Goal: Transaction & Acquisition: Purchase product/service

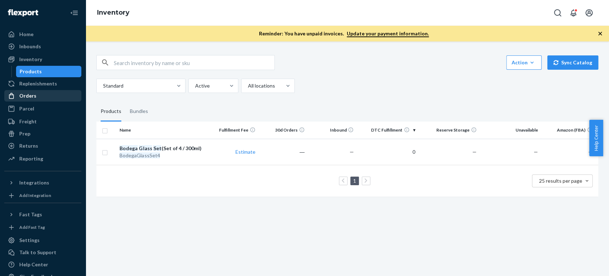
click at [24, 99] on div "Orders" at bounding box center [27, 95] width 17 height 7
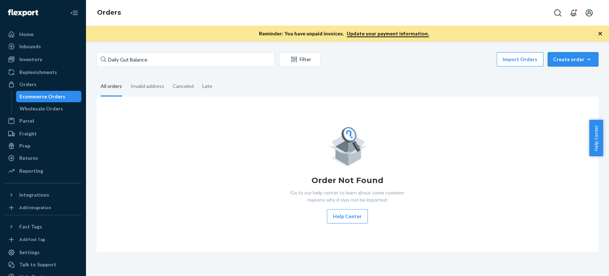
click at [569, 59] on div "Create order" at bounding box center [573, 59] width 40 height 7
click at [559, 70] on span "Ecommerce order" at bounding box center [554, 67] width 39 height 5
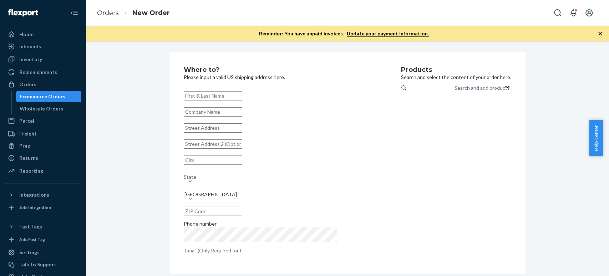
click at [217, 93] on input "text" at bounding box center [213, 95] width 59 height 9
paste input "[PERSON_NAME]"
type input "[PERSON_NAME]"
click at [198, 132] on input "text" at bounding box center [213, 127] width 59 height 9
paste input "[STREET_ADDRESS]"
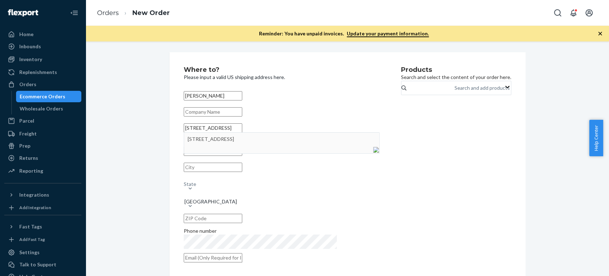
type input "[STREET_ADDRESS]"
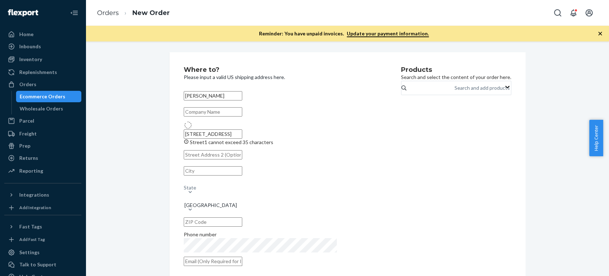
type input "[GEOGRAPHIC_DATA]"
type input "70118"
type input "[STREET_ADDRESS]"
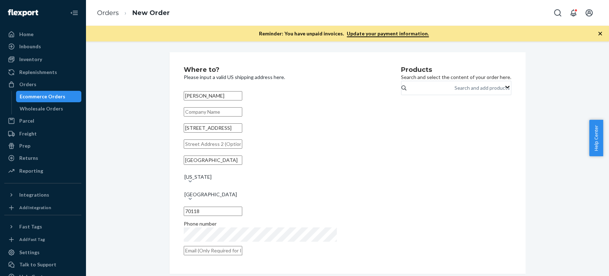
click at [401, 223] on div "Products Search and select the content of your order here. Search and add produ…" at bounding box center [456, 162] width 110 height 193
click at [413, 183] on div "Products Search and select the content of your order here. Search and add produ…" at bounding box center [456, 162] width 110 height 193
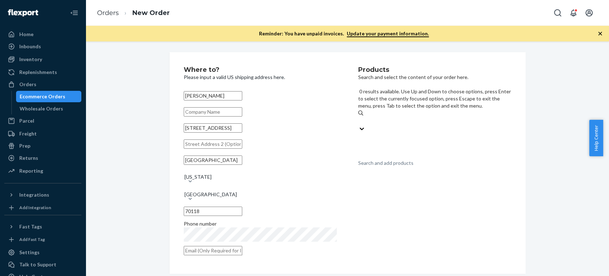
click at [388, 159] on div "Search and add products" at bounding box center [385, 162] width 55 height 7
click at [359, 117] on input "0 results available. Use Up and Down to choose options, press Enter to select t…" at bounding box center [358, 120] width 1 height 7
type input "cer"
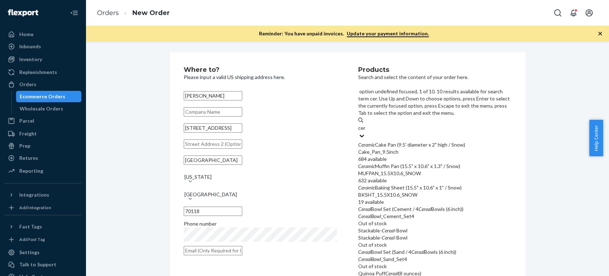
click at [383, 141] on div "Ceramic Cake Pan (9.5' diameter x 2" high / Snow)" at bounding box center [434, 144] width 153 height 7
click at [366, 124] on input "cer" at bounding box center [362, 127] width 8 height 7
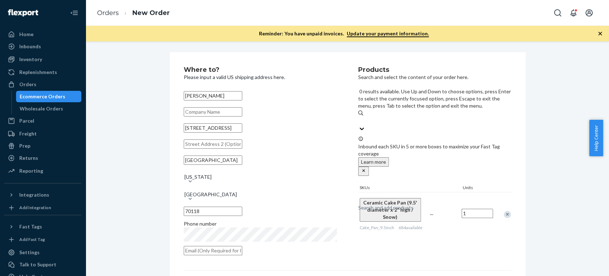
click at [385, 204] on div "Search and add products" at bounding box center [385, 207] width 55 height 7
click at [359, 117] on input "0 results available. Use Up and Down to choose options, press Enter to select t…" at bounding box center [358, 120] width 1 height 7
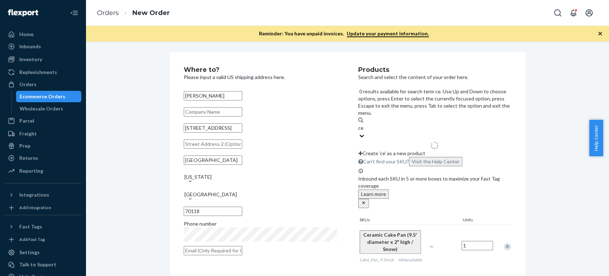
type input "cer"
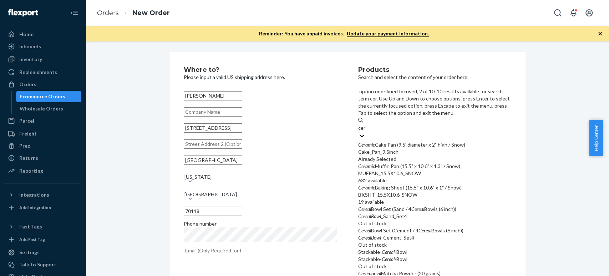
click at [377, 170] on div "MUFPAN_15.5X10.6_SNOW" at bounding box center [434, 173] width 153 height 7
click at [366, 131] on input "cer" at bounding box center [362, 127] width 8 height 7
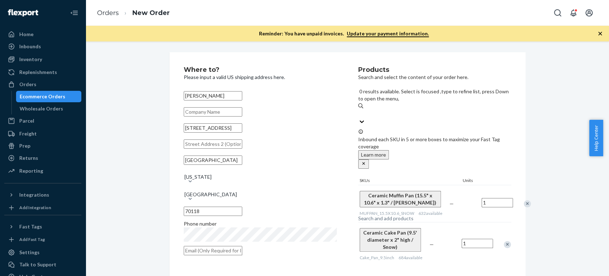
click at [378, 215] on div "Search and add products" at bounding box center [385, 218] width 55 height 7
click at [359, 110] on input "0 results available. Select is focused ,type to refine list, press Down to open…" at bounding box center [358, 113] width 1 height 7
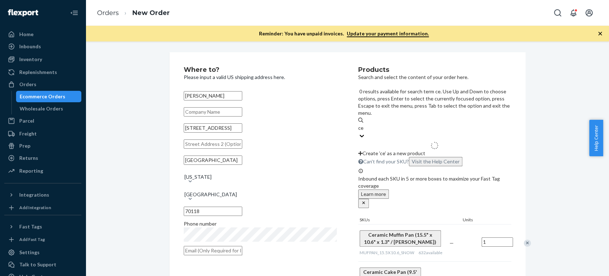
type input "cer"
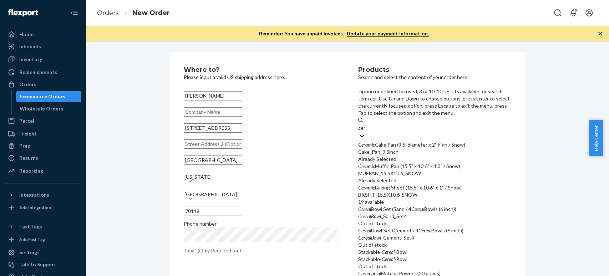
click at [376, 191] on div "BKSHT_15.5X10.6_SNOW" at bounding box center [434, 194] width 153 height 7
click at [366, 131] on input "cer" at bounding box center [362, 127] width 8 height 7
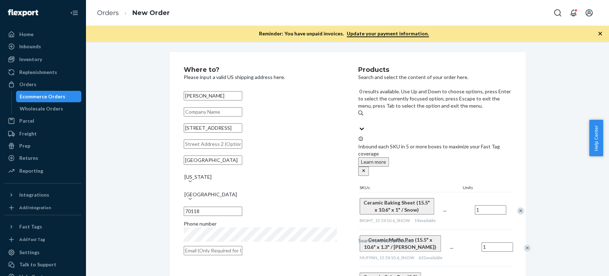
click at [382, 237] on div "Search and add products" at bounding box center [385, 240] width 55 height 7
click at [359, 117] on input "0 results available. Use Up and Down to choose options, press Enter to select t…" at bounding box center [358, 120] width 1 height 7
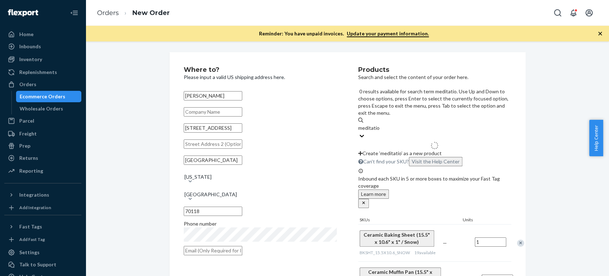
type input "meditation"
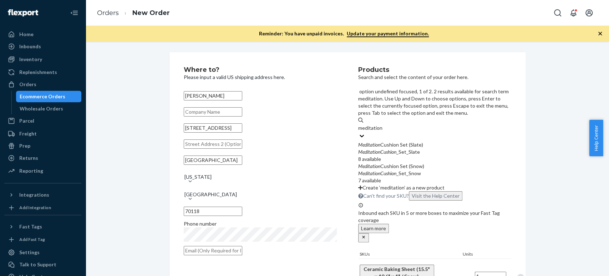
click at [381, 141] on em "Meditation" at bounding box center [369, 144] width 22 height 6
click at [383, 124] on input "meditation" at bounding box center [370, 127] width 25 height 7
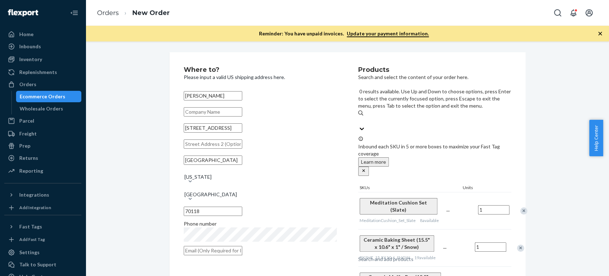
click at [376, 255] on div "Search and add products" at bounding box center [385, 258] width 55 height 7
click at [359, 117] on input "0 results available. Use Up and Down to choose options, press Enter to select t…" at bounding box center [358, 120] width 1 height 7
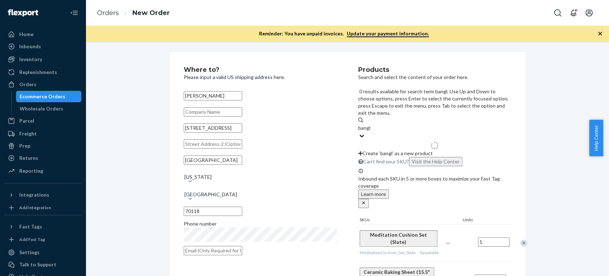
type input "bangle"
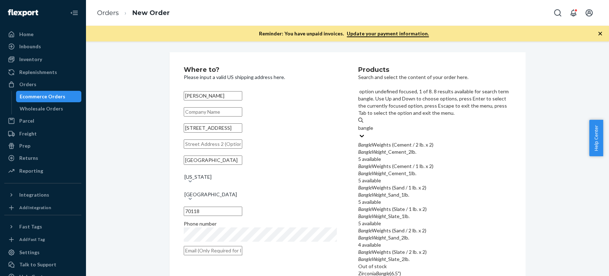
click at [372, 141] on em "Bangle" at bounding box center [365, 144] width 14 height 6
click at [372, 124] on input "bangle" at bounding box center [365, 127] width 15 height 7
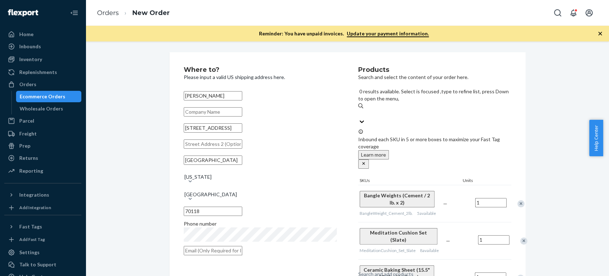
click at [374, 270] on div "Search and add products" at bounding box center [385, 273] width 55 height 7
click at [359, 110] on input "0 results available. Select is focused ,type to refine list, press Down to open…" at bounding box center [358, 113] width 1 height 7
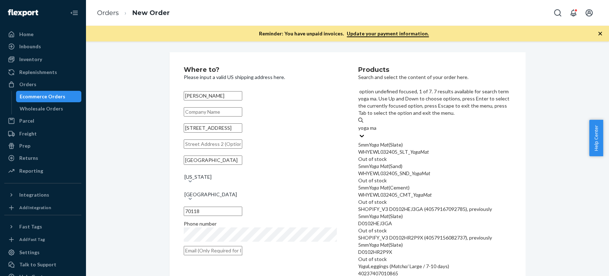
type input "yoga mat"
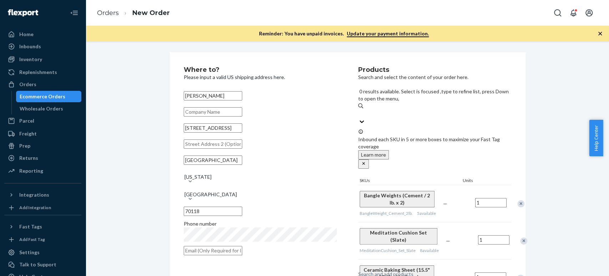
click at [411, 109] on div "Search and add products" at bounding box center [434, 113] width 153 height 9
click at [359, 110] on input "0 results available. Select is focused ,type to refine list, press Down to open…" at bounding box center [358, 113] width 1 height 7
paste input ",peppermint sugar"
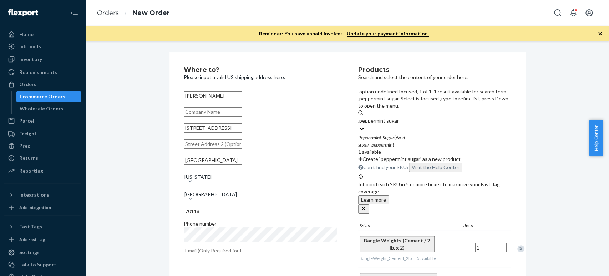
click at [370, 117] on input ",peppermint sugar" at bounding box center [378, 120] width 40 height 7
type input "peppermint sugar"
click at [372, 134] on em "Peppermint" at bounding box center [369, 137] width 23 height 6
click at [372, 117] on input "peppermint sugar" at bounding box center [377, 120] width 39 height 7
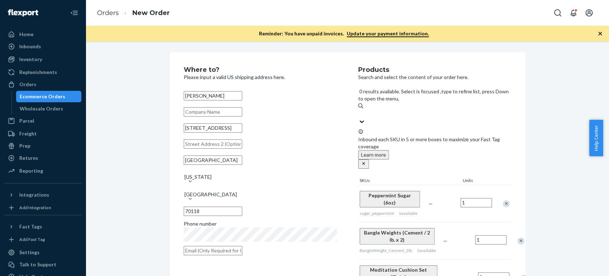
click at [447, 109] on div "Search and add products" at bounding box center [434, 113] width 153 height 9
click at [359, 110] on input "0 results available. Select is focused ,type to refine list, press Down to open…" at bounding box center [358, 113] width 1 height 7
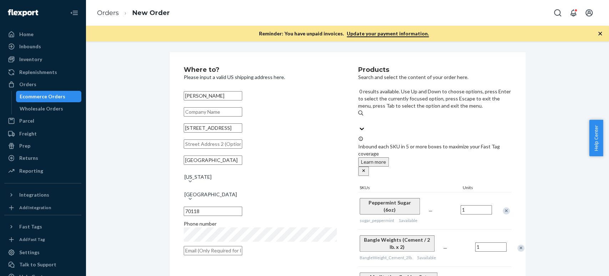
paste input "black truffle salami"
type input "black truffle salami"
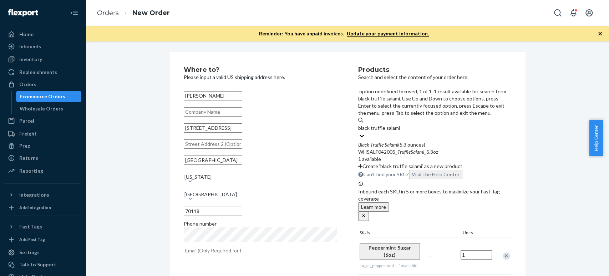
click at [417, 141] on div "Black Truffle Salami (5.3 ounces)" at bounding box center [434, 144] width 153 height 7
click at [401, 124] on input "black truffle salami" at bounding box center [379, 127] width 42 height 7
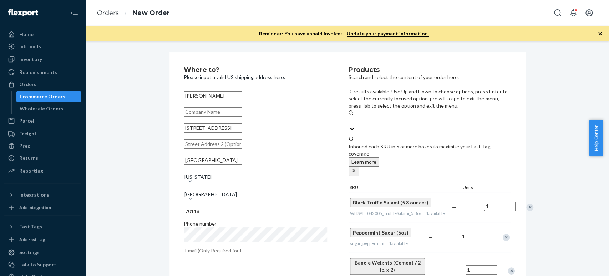
click at [350, 117] on input "0 results available. Use Up and Down to choose options, press Enter to select t…" at bounding box center [349, 120] width 1 height 7
paste input "red wine soppressata"
type input "red wine soppressata"
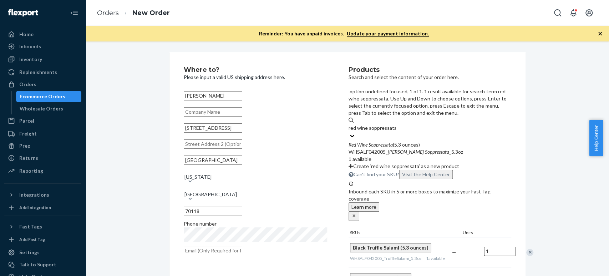
click at [362, 141] on em "Wine" at bounding box center [362, 144] width 10 height 6
click at [362, 124] on input "red wine soppressata" at bounding box center [372, 127] width 47 height 7
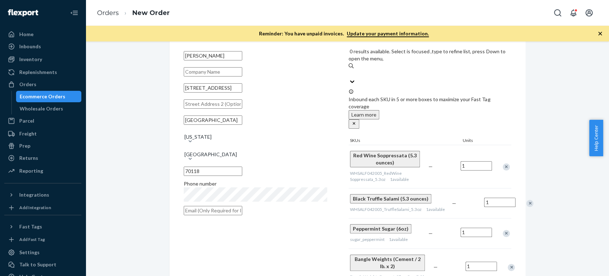
scroll to position [79, 0]
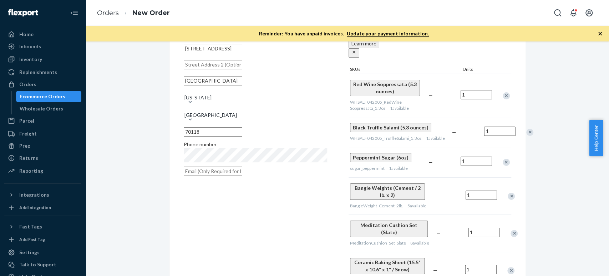
click at [527, 129] on div "Remove Item" at bounding box center [530, 132] width 7 height 7
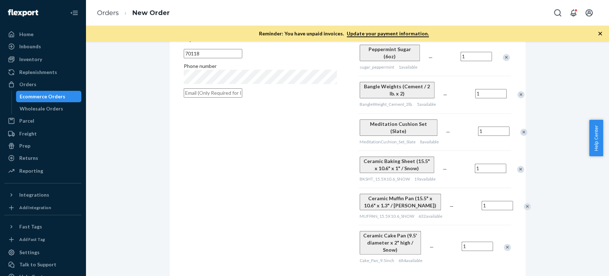
scroll to position [159, 0]
click at [504, 242] on div "Remove Item" at bounding box center [507, 245] width 7 height 7
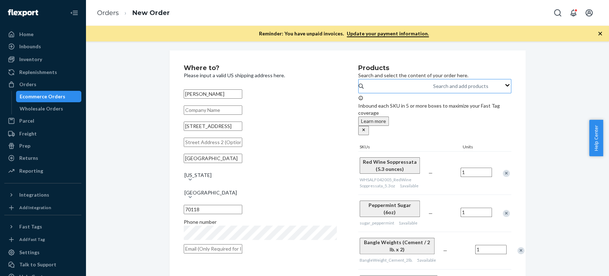
scroll to position [0, 0]
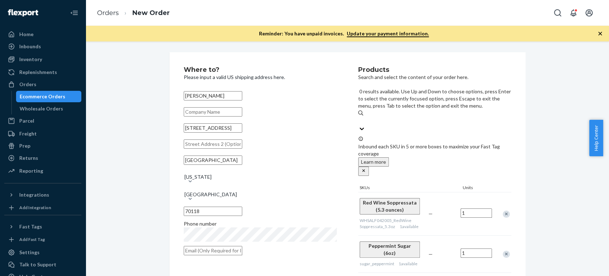
click at [359, 117] on input "0 results available. Use Up and Down to choose options, press Enter to select t…" at bounding box center [358, 120] width 1 height 7
paste input "portable grill"
type input "portable grill"
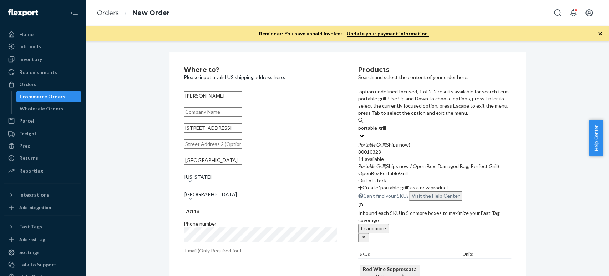
click at [385, 141] on em "Grill" at bounding box center [381, 144] width 8 height 6
click at [387, 124] on input "portable grill" at bounding box center [372, 127] width 29 height 7
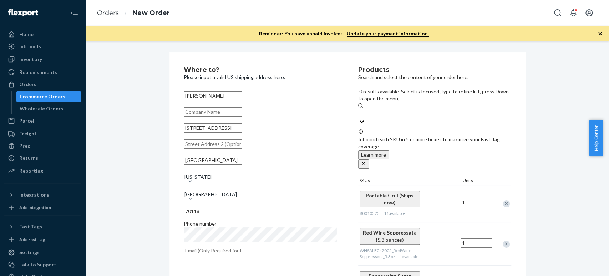
click at [359, 110] on input "0 results available. Select is focused ,type to refine list, press Down to open…" at bounding box center [358, 113] width 1 height 7
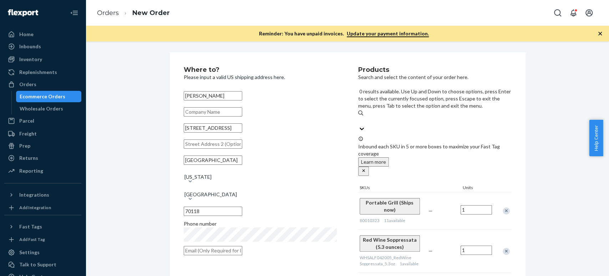
paste input "cold brew caramels"
type input "cold brew caramels"
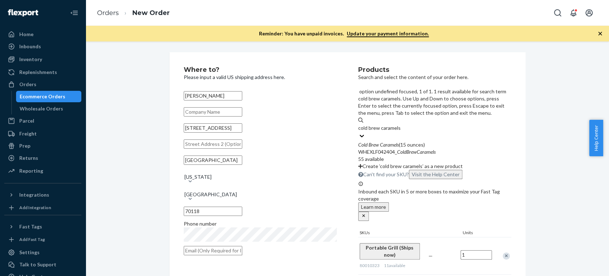
click at [379, 141] on em "Brew" at bounding box center [374, 144] width 10 height 6
click at [381, 124] on input "cold brew caramels" at bounding box center [379, 127] width 42 height 7
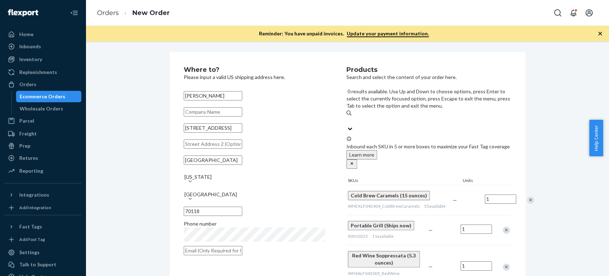
click at [347, 117] on input "0 results available. Use Up and Down to choose options, press Enter to select t…" at bounding box center [347, 120] width 1 height 7
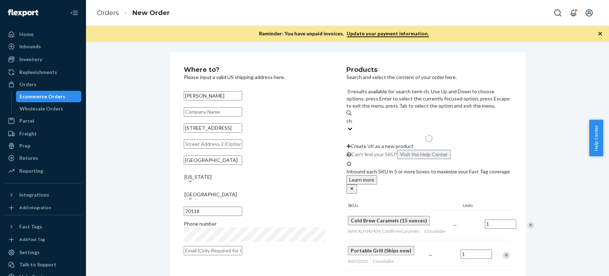
type input "char"
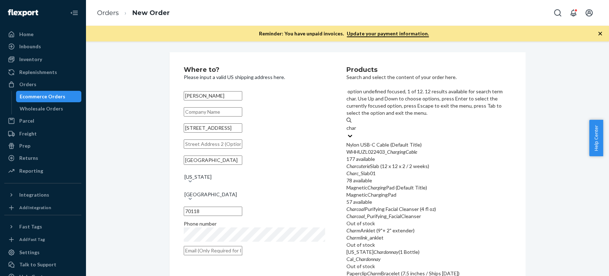
click at [370, 141] on div "Nylon USB-C Cable (Default Title)" at bounding box center [429, 144] width 165 height 7
click at [357, 124] on input "char" at bounding box center [352, 127] width 10 height 7
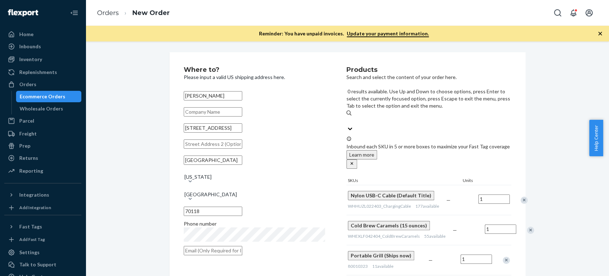
click at [347, 117] on input "0 results available. Use Up and Down to choose options, press Enter to select t…" at bounding box center [347, 120] width 1 height 7
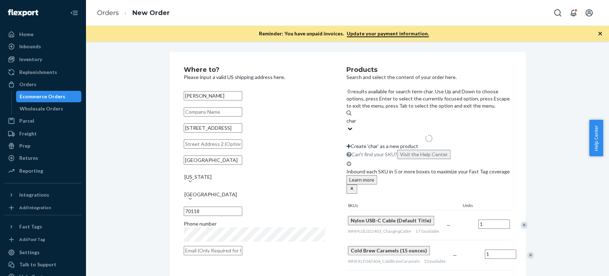
type input "charg"
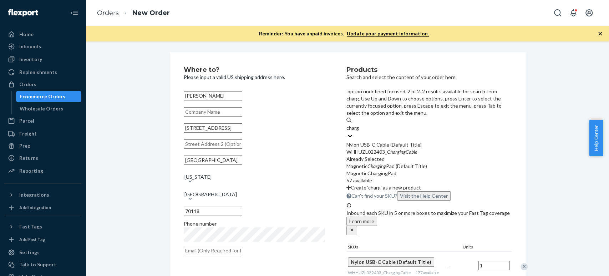
click at [367, 170] on div "MagneticChargingPad" at bounding box center [429, 173] width 165 height 7
click at [360, 131] on input "charg" at bounding box center [353, 127] width 13 height 7
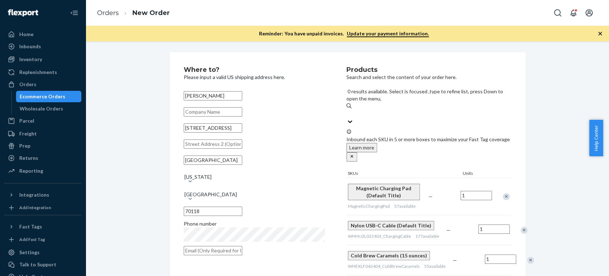
click at [347, 110] on input "0 results available. Select is focused ,type to refine list, press Down to open…" at bounding box center [347, 113] width 1 height 7
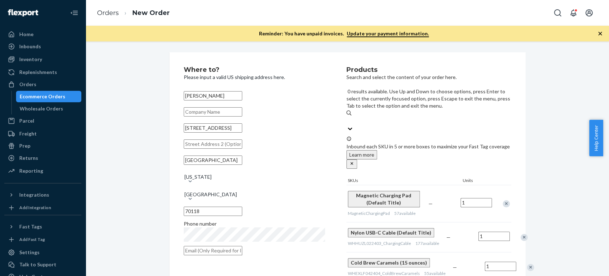
paste input "training joggers"
type input "training joggers"
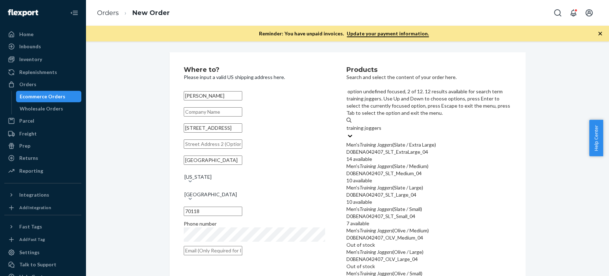
click at [365, 163] on em "Training" at bounding box center [368, 166] width 16 height 6
click at [365, 131] on input "training joggers" at bounding box center [364, 127] width 35 height 7
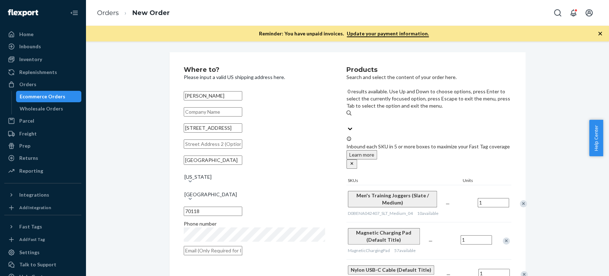
click at [347, 117] on input "0 results available. Use Up and Down to choose options, press Enter to select t…" at bounding box center [347, 120] width 1 height 7
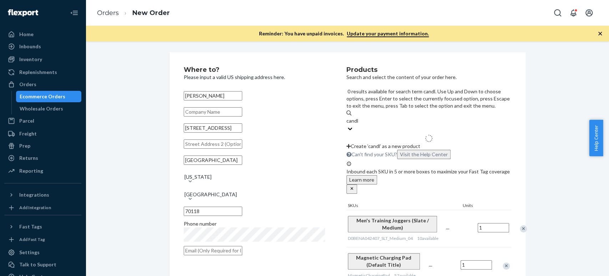
type input "candle"
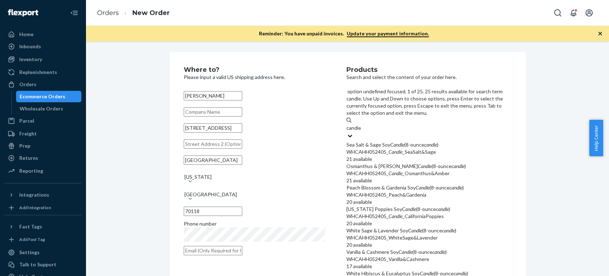
click at [374, 141] on div "Sea Salt & Sage Soy Candle (8-ounce candle )" at bounding box center [429, 144] width 165 height 7
click at [362, 124] on input "candle" at bounding box center [354, 127] width 15 height 7
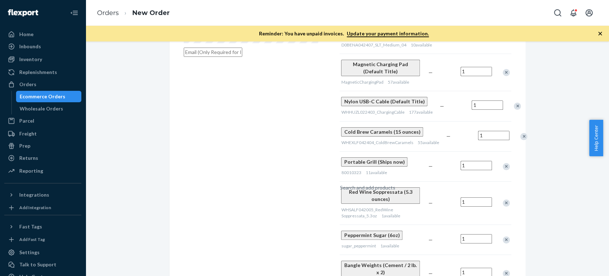
scroll to position [402, 0]
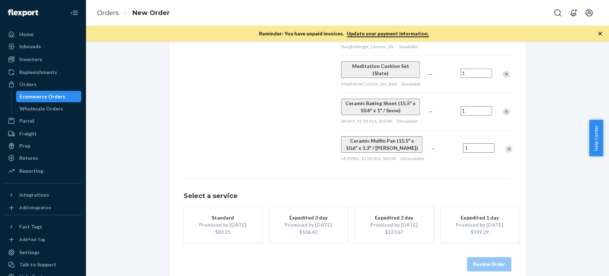
click at [210, 221] on div "Promised by [DATE]" at bounding box center [223, 224] width 57 height 7
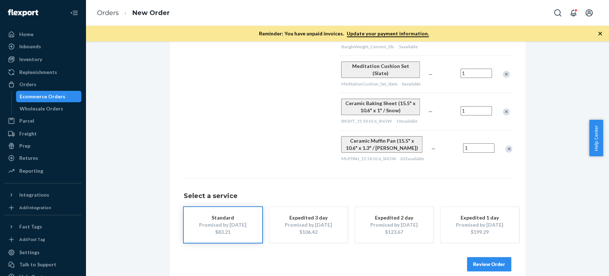
click at [484, 257] on button "Review Order" at bounding box center [489, 264] width 44 height 14
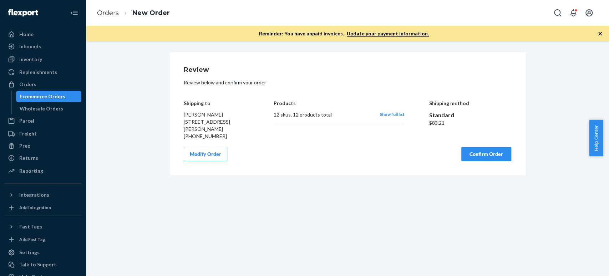
click at [291, 153] on div "Modify Order Confirm Order" at bounding box center [348, 154] width 328 height 14
click at [489, 154] on button "Confirm Order" at bounding box center [487, 154] width 50 height 14
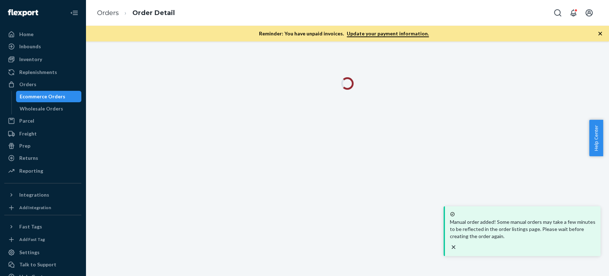
click at [457, 243] on icon "close toast" at bounding box center [453, 246] width 7 height 7
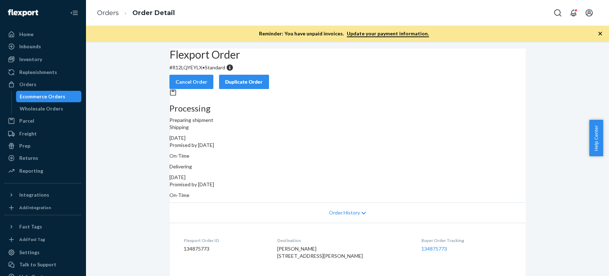
click at [192, 71] on p "# R12LQYEYLX • Standard" at bounding box center [348, 67] width 356 height 7
copy p "R12LQYEYLX"
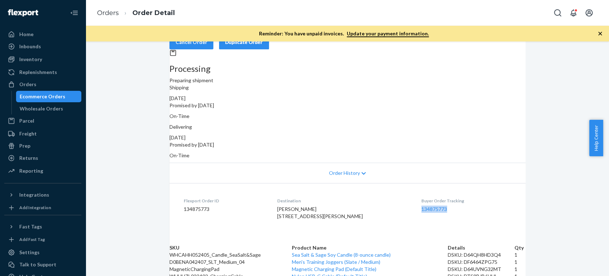
drag, startPoint x: 443, startPoint y: 202, endPoint x: 407, endPoint y: 206, distance: 35.6
click at [407, 206] on dl "Flexport Order ID 134875773 Destination [PERSON_NAME] [STREET_ADDRESS][PERSON_N…" at bounding box center [348, 210] width 356 height 54
copy link "134875773"
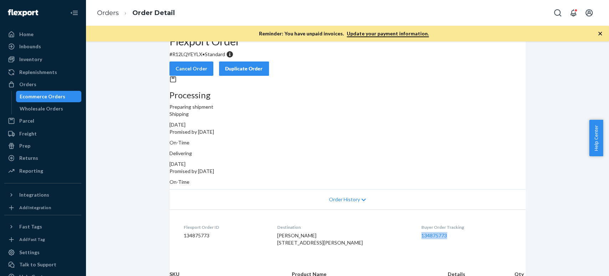
scroll to position [0, 0]
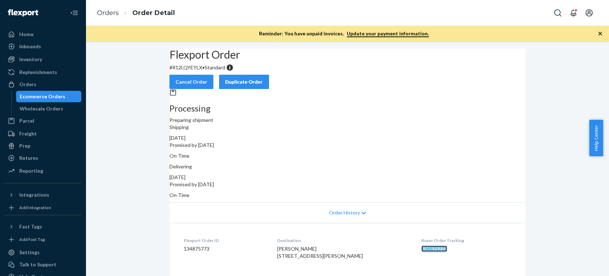
click at [427, 245] on link "134875773" at bounding box center [435, 248] width 26 height 6
click at [113, 10] on link "Orders" at bounding box center [108, 13] width 22 height 8
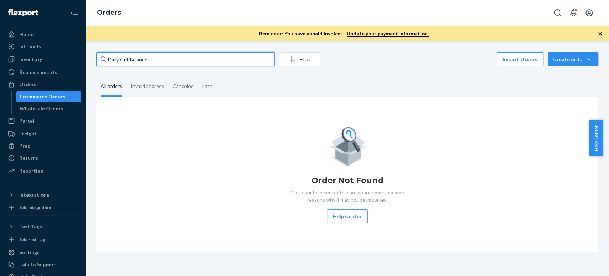
click at [191, 62] on input "Daily Gut Balance" at bounding box center [185, 59] width 179 height 14
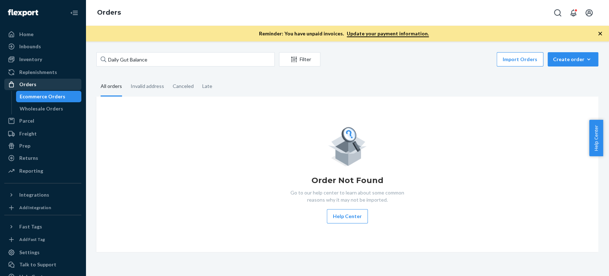
click at [28, 86] on div "Orders" at bounding box center [27, 84] width 17 height 7
click at [39, 63] on div "Inventory" at bounding box center [43, 59] width 76 height 10
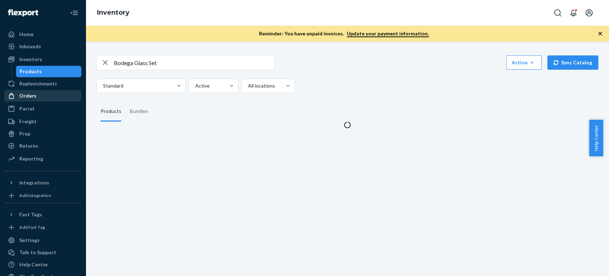
click at [26, 95] on div "Orders" at bounding box center [27, 95] width 17 height 7
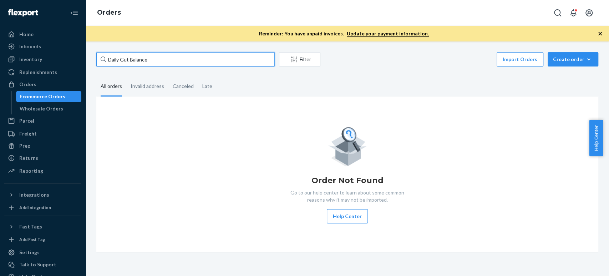
drag, startPoint x: 159, startPoint y: 63, endPoint x: 105, endPoint y: 61, distance: 53.6
click at [105, 61] on div "Daily Gut Balance" at bounding box center [185, 59] width 179 height 14
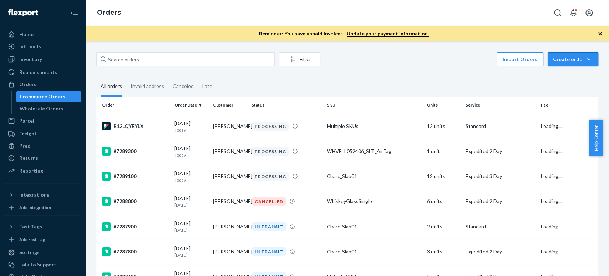
click at [577, 66] on button "Create order Ecommerce order Removal order" at bounding box center [573, 59] width 51 height 14
click at [561, 70] on span "Ecommerce order" at bounding box center [554, 67] width 39 height 5
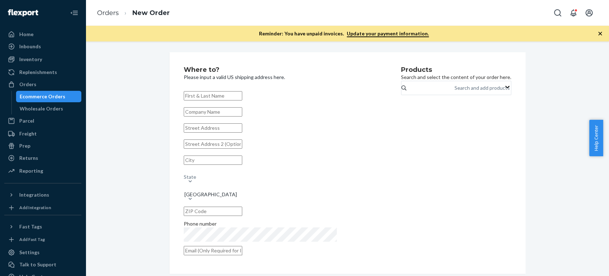
click at [208, 96] on input "text" at bounding box center [213, 95] width 59 height 9
paste input "[PERSON_NAME]"
type input "[PERSON_NAME]"
click at [227, 132] on input "text" at bounding box center [213, 127] width 59 height 9
paste input "[STREET_ADDRESS][PERSON_NAME]"
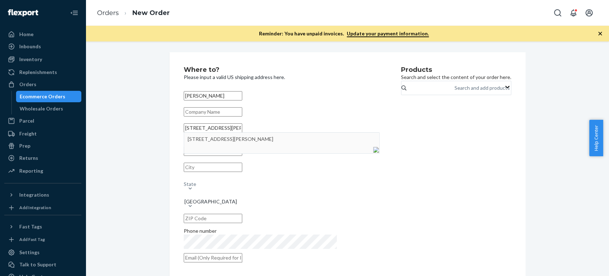
type input "[STREET_ADDRESS][PERSON_NAME]"
type input "[GEOGRAPHIC_DATA]"
type input "94618"
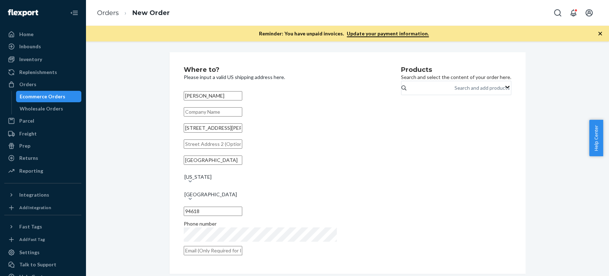
click at [401, 194] on div "Products Search and select the content of your order here. Search and add produ…" at bounding box center [456, 162] width 110 height 193
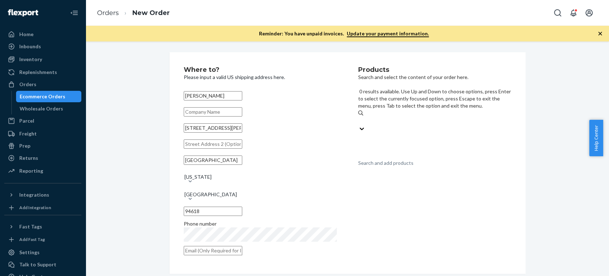
click at [381, 159] on div "Search and add products" at bounding box center [385, 162] width 55 height 7
click at [359, 117] on input "0 results available. Use Up and Down to choose options, press Enter to select t…" at bounding box center [358, 120] width 1 height 7
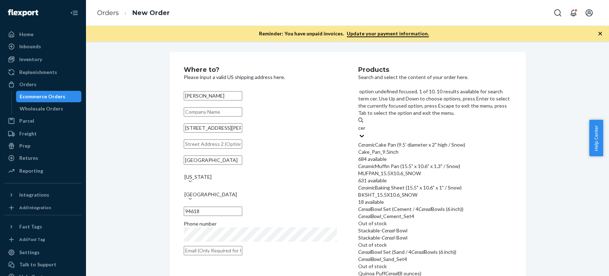
type input "cera"
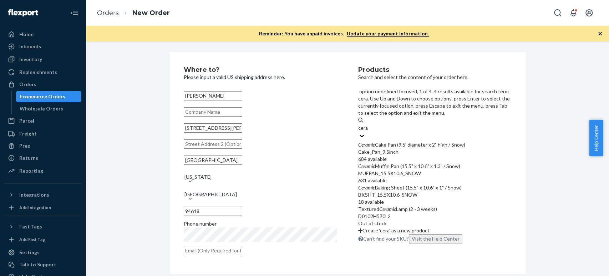
click at [375, 141] on em "Ceramic" at bounding box center [366, 144] width 17 height 6
click at [368, 124] on input "cera" at bounding box center [363, 127] width 10 height 7
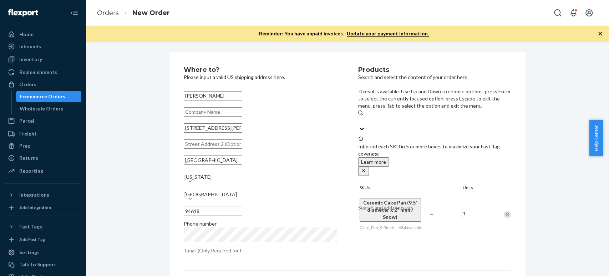
click at [378, 204] on div "Search and add products" at bounding box center [385, 207] width 55 height 7
click at [359, 117] on input "0 results available. Use Up and Down to choose options, press Enter to select t…" at bounding box center [358, 120] width 1 height 7
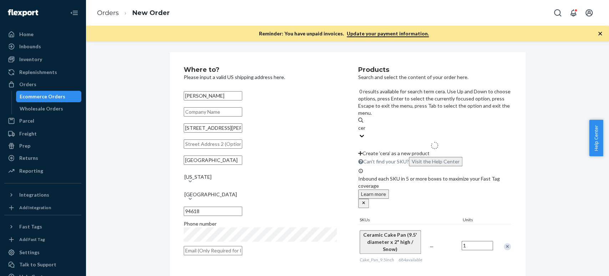
type input "cera"
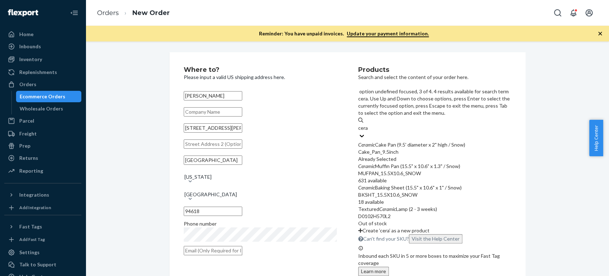
click at [391, 191] on div "BKSHT_15.5X10.6_SNOW" at bounding box center [434, 194] width 153 height 7
click at [368, 131] on input "cera" at bounding box center [363, 127] width 10 height 7
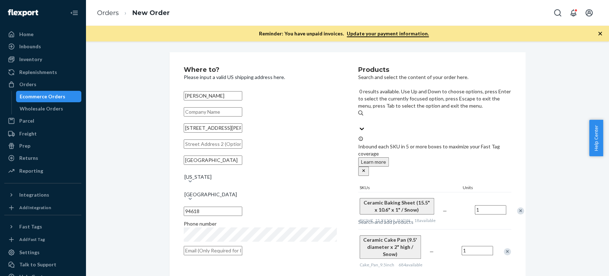
click at [377, 218] on div "Search and add products" at bounding box center [385, 221] width 55 height 7
click at [359, 117] on input "0 results available. Use Up and Down to choose options, press Enter to select t…" at bounding box center [358, 120] width 1 height 7
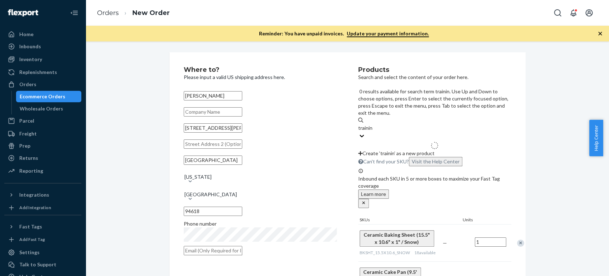
type input "training"
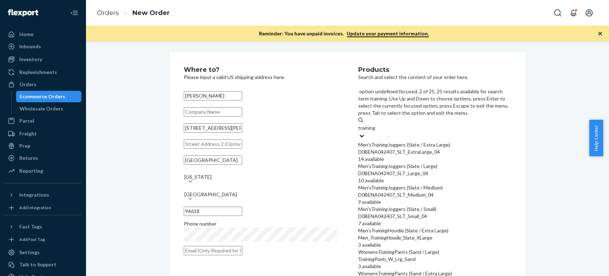
click at [386, 170] on div "D0BENA042407_SLT_Large_04" at bounding box center [434, 173] width 153 height 7
click at [376, 131] on input "training" at bounding box center [367, 127] width 18 height 7
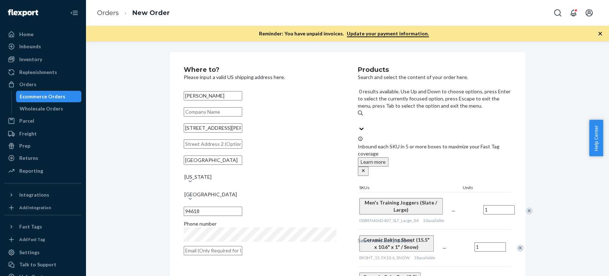
click at [382, 237] on div "Search and add products" at bounding box center [385, 240] width 55 height 7
click at [359, 117] on input "0 results available. Use Up and Down to choose options, press Enter to select t…" at bounding box center [358, 120] width 1 height 7
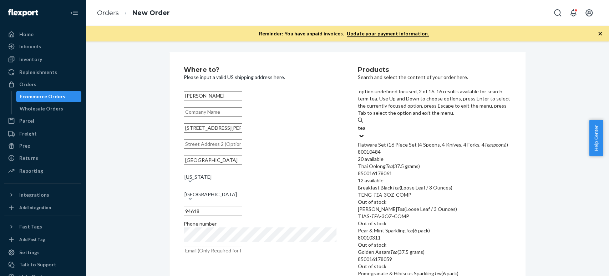
type input "tea"
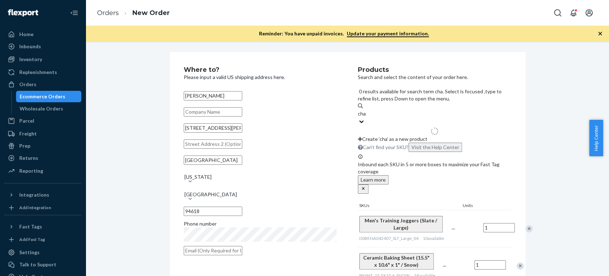
type input "charg"
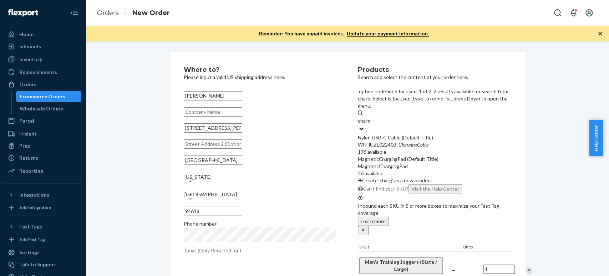
click at [374, 141] on div "WHHUZL022403_ ChargingCable" at bounding box center [435, 144] width 154 height 7
click at [371, 117] on input "charg" at bounding box center [364, 120] width 13 height 7
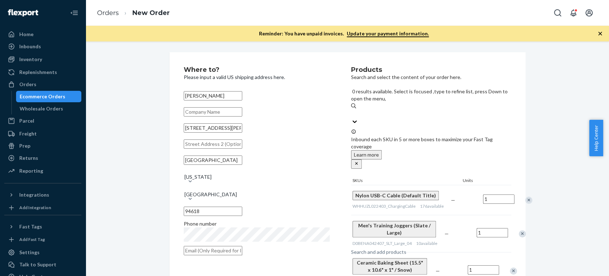
click at [373, 248] on div "Search and add products" at bounding box center [378, 251] width 55 height 7
click at [352, 110] on input "0 results available. Select is focused ,type to refine list, press Down to open…" at bounding box center [351, 113] width 1 height 7
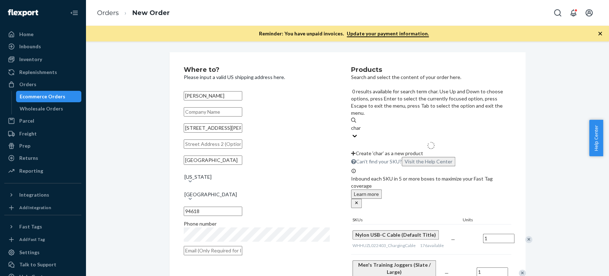
type input "charg"
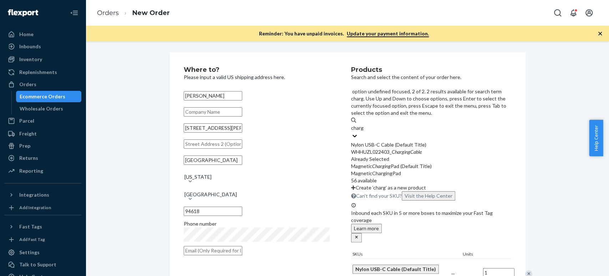
click at [374, 170] on div "MagneticChargingPad" at bounding box center [431, 173] width 160 height 7
click at [364, 131] on input "charg" at bounding box center [357, 127] width 13 height 7
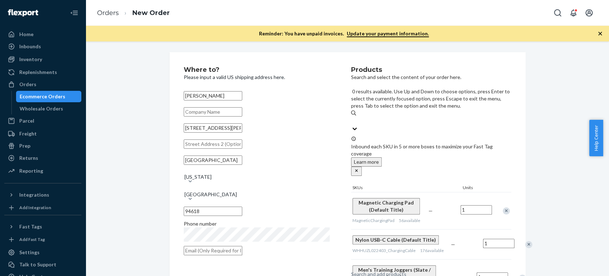
click at [384, 270] on div "Search and add products" at bounding box center [378, 273] width 55 height 7
click at [352, 117] on input "0 results available. Use Up and Down to choose options, press Enter to select t…" at bounding box center [351, 120] width 1 height 7
paste input "meditation cushion set"
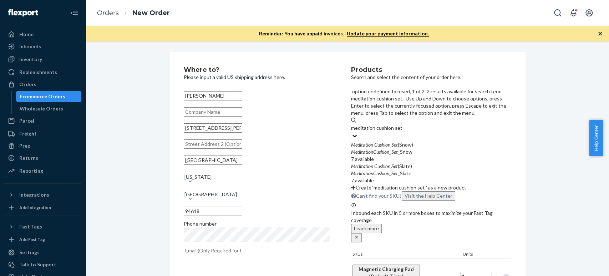
type input "meditation cushion set"
click at [373, 163] on em "Meditation" at bounding box center [362, 166] width 22 height 6
click at [373, 131] on input "meditation cushion set" at bounding box center [376, 127] width 50 height 7
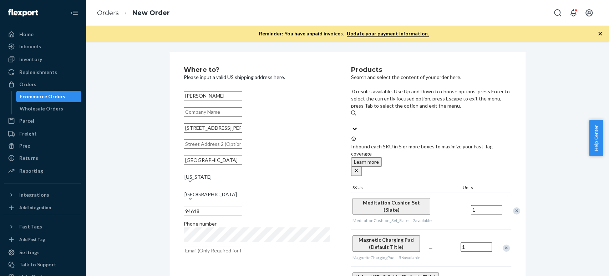
click at [352, 117] on input "0 results available. Use Up and Down to choose options, press Enter to select t…" at bounding box center [351, 120] width 1 height 7
paste input "cold brew caramels"
type input "cold brew caramels"
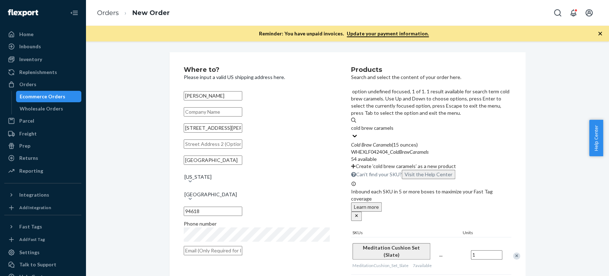
click at [382, 141] on em "Caramels" at bounding box center [382, 144] width 19 height 6
click at [382, 124] on input "cold brew caramels" at bounding box center [372, 127] width 42 height 7
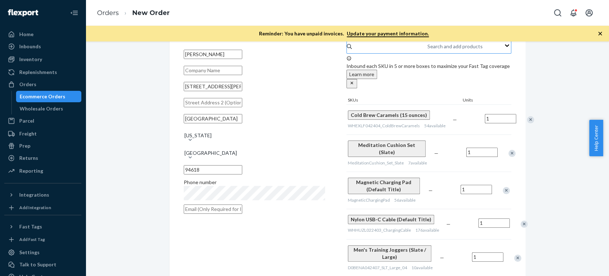
scroll to position [40, 0]
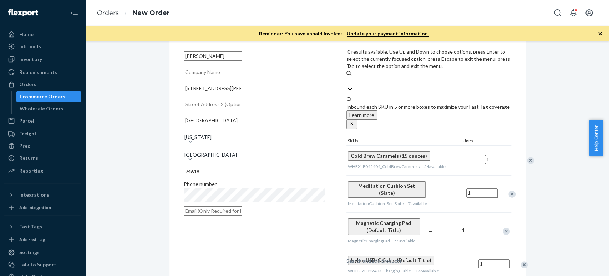
click at [402, 257] on div "Search and add products" at bounding box center [374, 260] width 55 height 7
click at [347, 77] on input "0 results available. Use Up and Down to choose options, press Enter to select t…" at bounding box center [347, 80] width 1 height 7
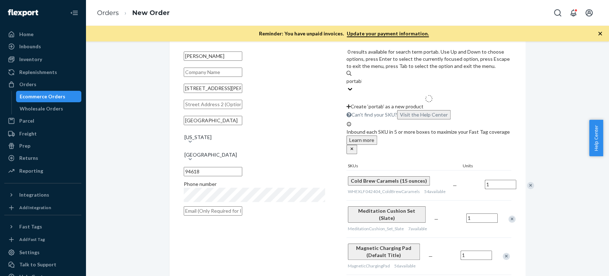
type input "portable"
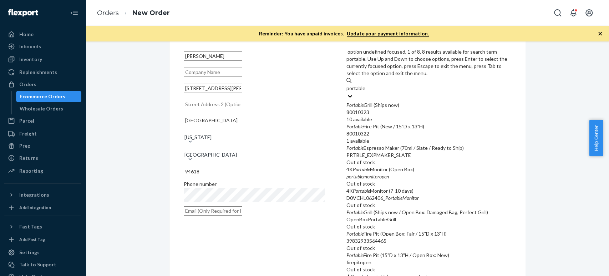
click at [393, 101] on div "Portable Grill (Ships now)" at bounding box center [429, 104] width 165 height 7
click at [366, 85] on input "portable" at bounding box center [356, 88] width 19 height 7
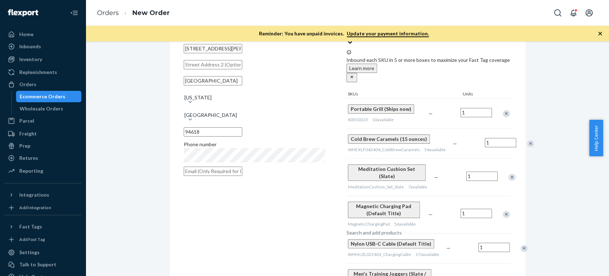
scroll to position [0, 0]
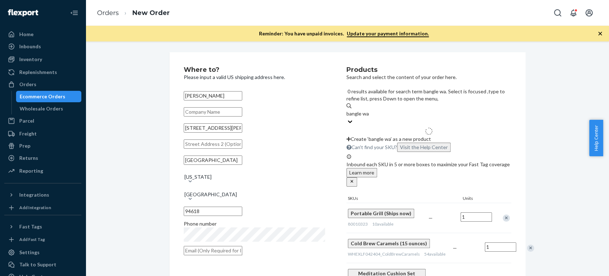
type input "bangle w"
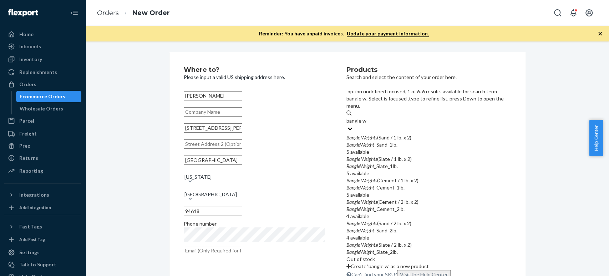
click at [409, 141] on div "BangleWeight _Sand_1lb." at bounding box center [429, 144] width 165 height 7
click at [367, 117] on input "bangle w" at bounding box center [357, 120] width 20 height 7
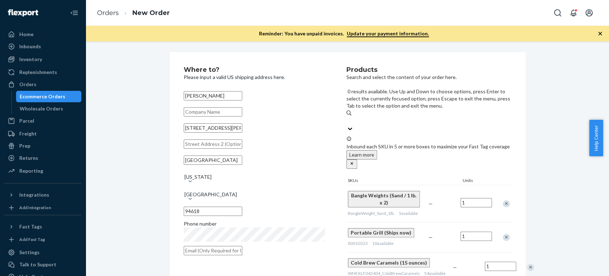
click at [370, 116] on div "Search and add products" at bounding box center [429, 120] width 165 height 9
click at [347, 117] on input "0 results available. Use Up and Down to choose options, press Enter to select t…" at bounding box center [347, 120] width 1 height 7
paste input "black truffle salami"
type input "black truffle salami"
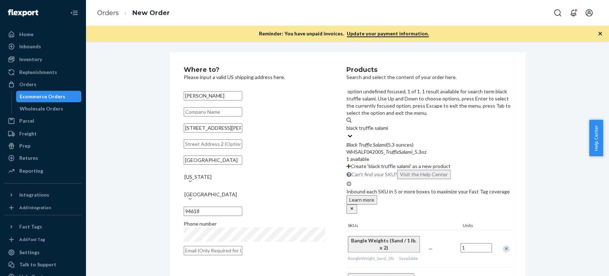
click at [370, 141] on div "Black Truffle Salami (5.3 ounces) WHSALF042005_ TruffleSalami _5.3oz 1 available" at bounding box center [429, 151] width 165 height 21
click at [370, 124] on input "black truffle salami" at bounding box center [368, 127] width 42 height 7
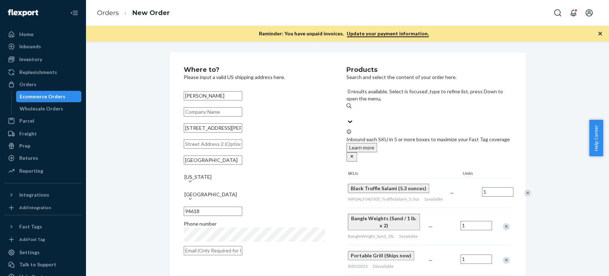
paste input "thai oolong tea"
type input "thai oolong tea"
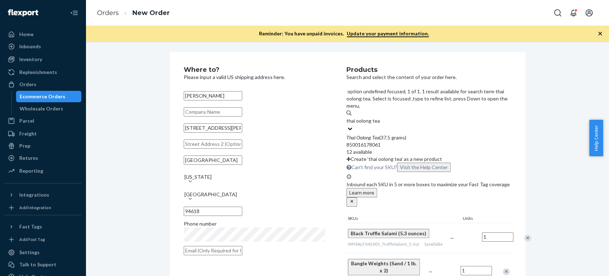
click at [349, 134] on em "Thai" at bounding box center [351, 137] width 9 height 6
click at [349, 117] on input "thai oolong tea" at bounding box center [363, 120] width 33 height 7
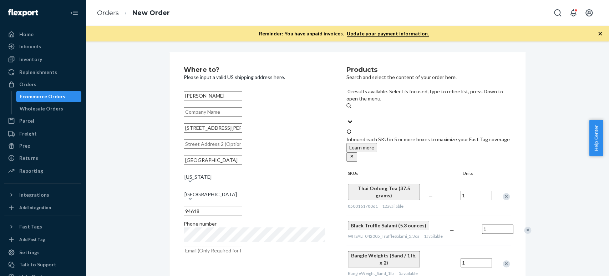
click at [347, 110] on input "0 results available. Select is focused ,type to refine list, press Down to open…" at bounding box center [347, 113] width 1 height 7
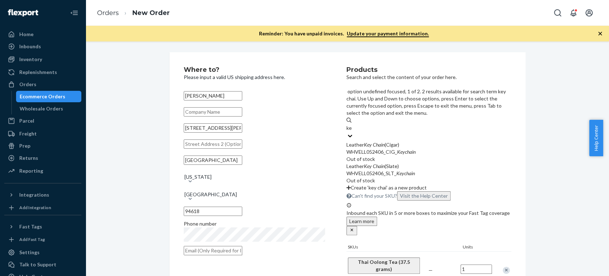
type input "k"
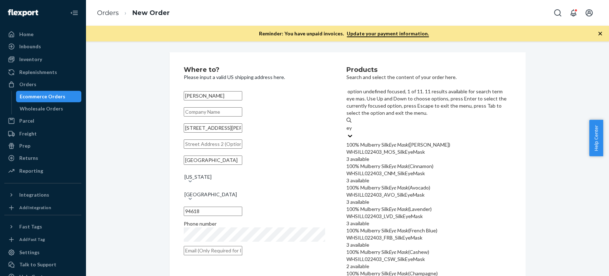
type input "e"
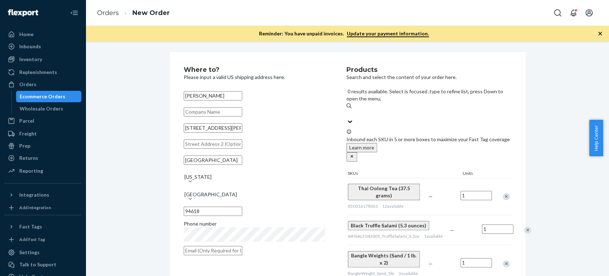
paste input "silk pillowcase king"
type input "silk pillowcase king"
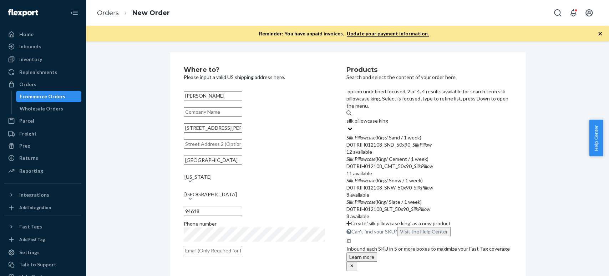
click at [358, 155] on div "Silk Pillowcase ( King / Cement / 1 week)" at bounding box center [429, 158] width 165 height 7
click at [358, 124] on input "silk pillowcase king" at bounding box center [368, 120] width 42 height 7
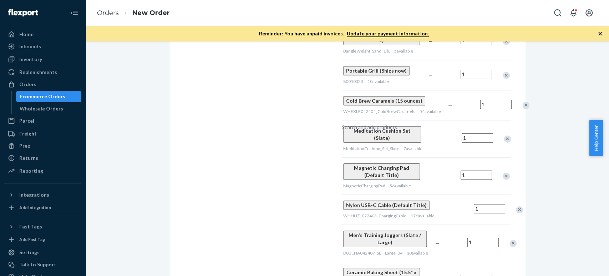
scroll to position [396, 0]
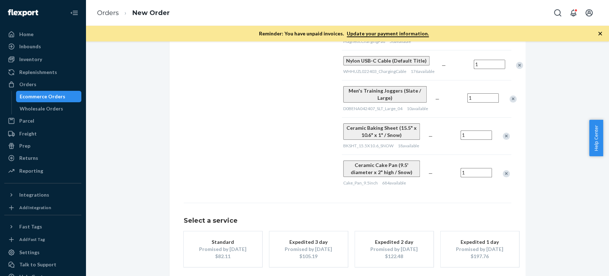
click at [231, 245] on div "Promised by [DATE]" at bounding box center [223, 248] width 57 height 7
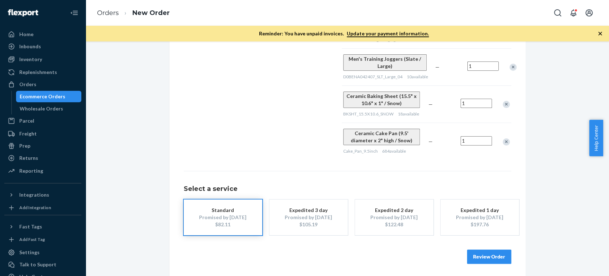
click at [478, 253] on button "Review Order" at bounding box center [489, 256] width 44 height 14
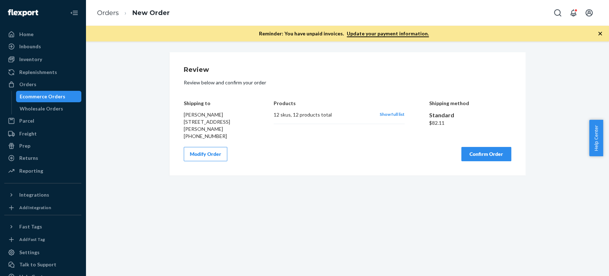
click at [333, 157] on div "Modify Order Confirm Order" at bounding box center [348, 154] width 328 height 14
click at [474, 157] on button "Confirm Order" at bounding box center [487, 154] width 50 height 14
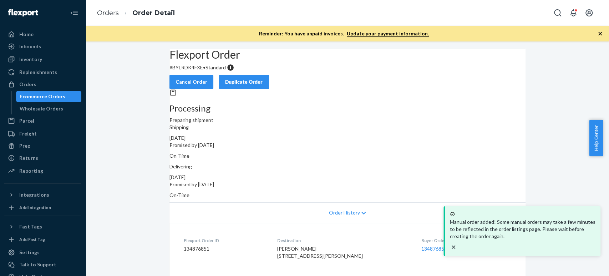
click at [192, 71] on p "# BYLRDK4FXE • Standard" at bounding box center [348, 67] width 356 height 7
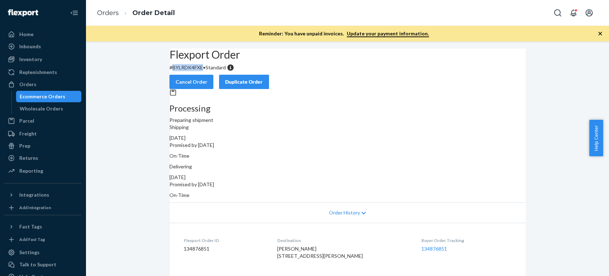
copy p "BYLRDK4FXE"
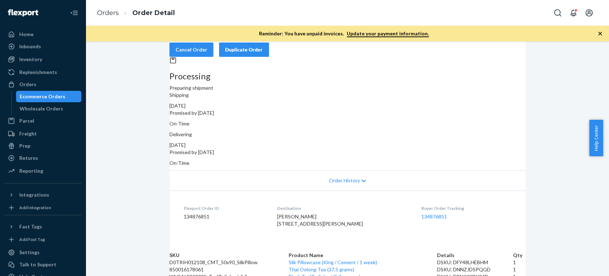
scroll to position [79, 0]
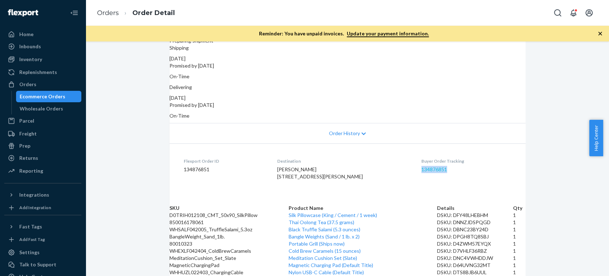
copy link "134876851"
drag, startPoint x: 446, startPoint y: 165, endPoint x: 409, endPoint y: 164, distance: 36.1
click at [422, 164] on div "Buyer Order Tracking 134876851" at bounding box center [467, 170] width 90 height 25
click at [422, 166] on link "134876851" at bounding box center [435, 169] width 26 height 6
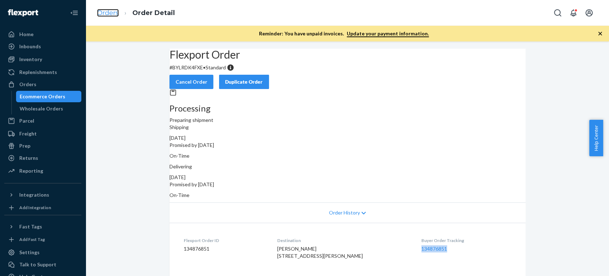
click at [105, 12] on link "Orders" at bounding box center [108, 13] width 22 height 8
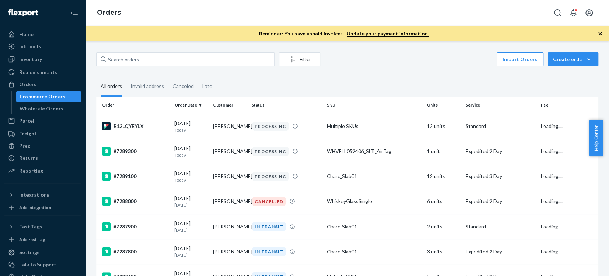
click at [568, 49] on div "Filter Import Orders Create order Ecommerce order Removal order All orders Inva…" at bounding box center [348, 158] width 524 height 234
click at [566, 56] on div "Create order" at bounding box center [573, 59] width 40 height 7
click at [562, 71] on button "Ecommerce order" at bounding box center [561, 67] width 64 height 15
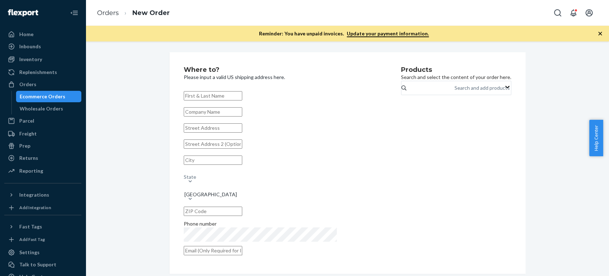
click at [210, 100] on input "text" at bounding box center [213, 95] width 59 height 9
paste input "[PERSON_NAME]"
type input "[PERSON_NAME]"
click at [203, 132] on input "text" at bounding box center [213, 127] width 59 height 9
paste input "[STREET_ADDRESS]"
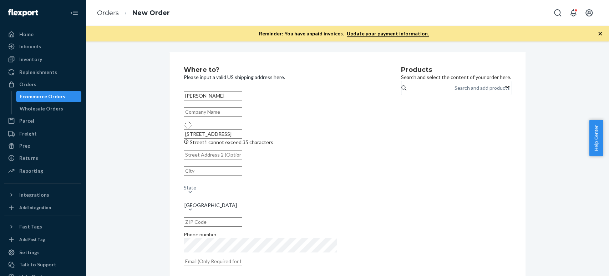
type input "[STREET_ADDRESS]"
type input "Southlake"
type input "76092"
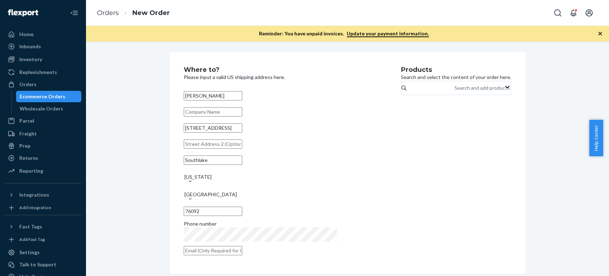
click at [401, 194] on div "Products Search and select the content of your order here. Search and add produ…" at bounding box center [456, 162] width 110 height 193
click at [455, 91] on div "Search and add products" at bounding box center [482, 87] width 55 height 7
click at [455, 91] on input "Search and add products" at bounding box center [455, 87] width 1 height 7
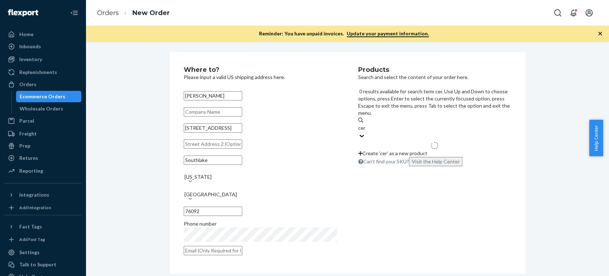
type input "cera"
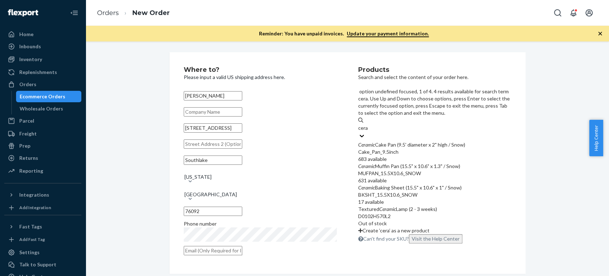
click at [388, 141] on div "Ceramic Cake Pan (9.5' diameter x 2" high / Snow)" at bounding box center [434, 144] width 153 height 7
click at [368, 124] on input "cera" at bounding box center [363, 127] width 10 height 7
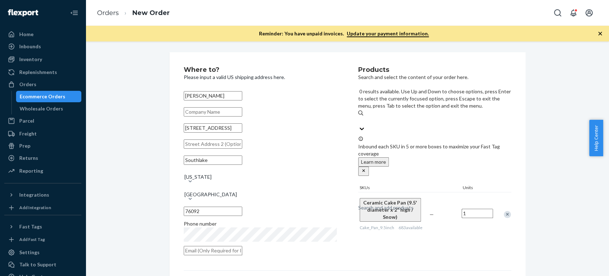
click at [387, 204] on div "Search and add products" at bounding box center [385, 207] width 55 height 7
click at [359, 117] on input "0 results available. Use Up and Down to choose options, press Enter to select t…" at bounding box center [358, 120] width 1 height 7
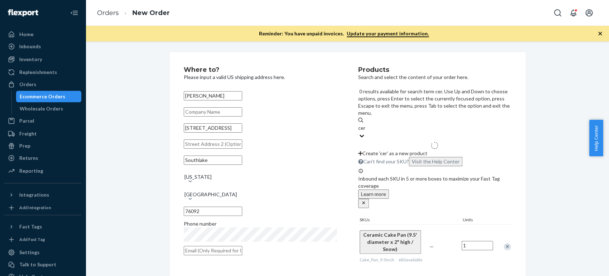
type input "cera"
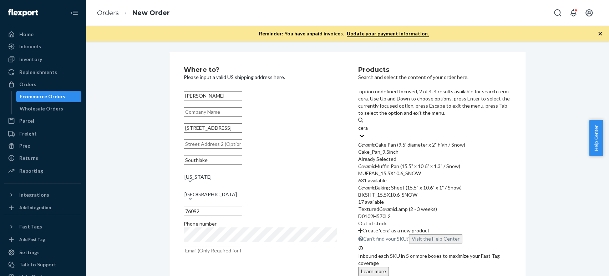
click at [391, 170] on div "MUFPAN_15.5X10.6_SNOW" at bounding box center [434, 173] width 153 height 7
click at [368, 131] on input "cera" at bounding box center [363, 127] width 10 height 7
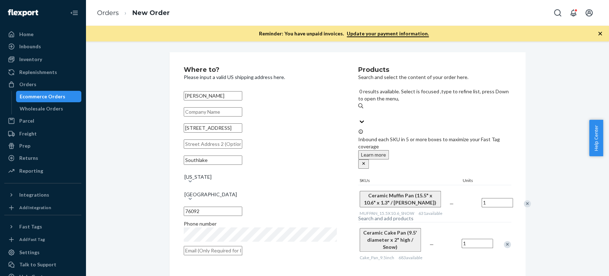
click at [396, 215] on div "Search and add products" at bounding box center [385, 218] width 55 height 7
click at [359, 110] on input "0 results available. Select is focused ,type to refine list, press Down to open…" at bounding box center [358, 113] width 1 height 7
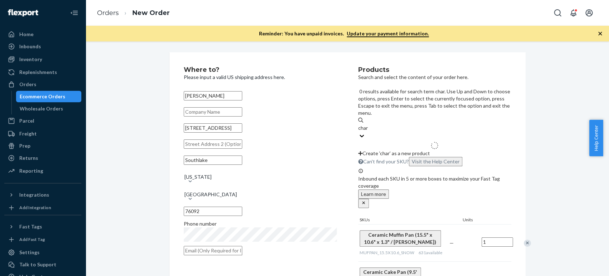
type input "charg"
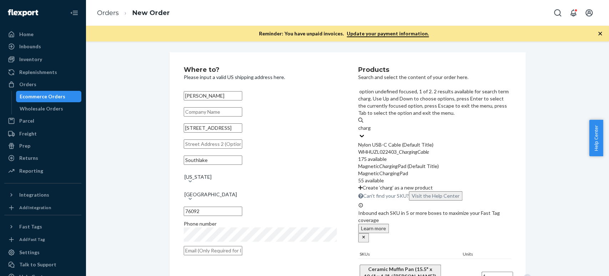
click at [393, 141] on div "Nylon USB-C Cable (Default Title)" at bounding box center [434, 144] width 153 height 7
click at [371, 124] on input "charg" at bounding box center [364, 127] width 13 height 7
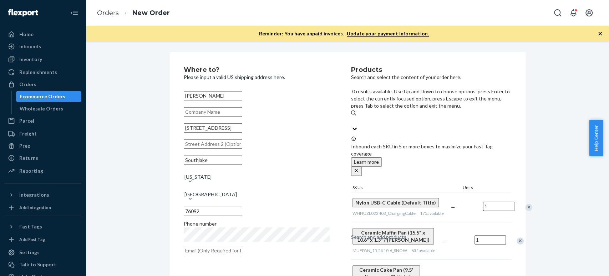
click at [388, 233] on div "Search and add products" at bounding box center [378, 236] width 55 height 7
click at [352, 117] on input "0 results available. Use Up and Down to choose options, press Enter to select t…" at bounding box center [351, 120] width 1 height 7
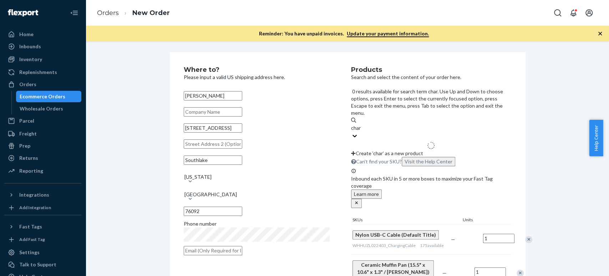
type input "charg"
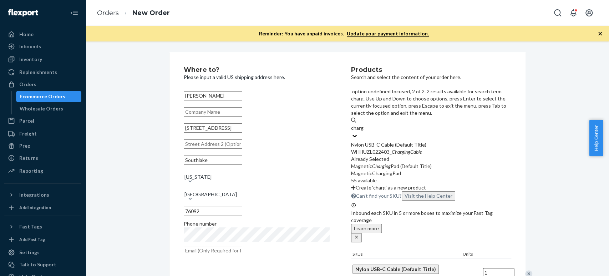
click at [379, 170] on div "MagneticChargingPad" at bounding box center [431, 173] width 160 height 7
click at [364, 131] on input "charg" at bounding box center [357, 127] width 13 height 7
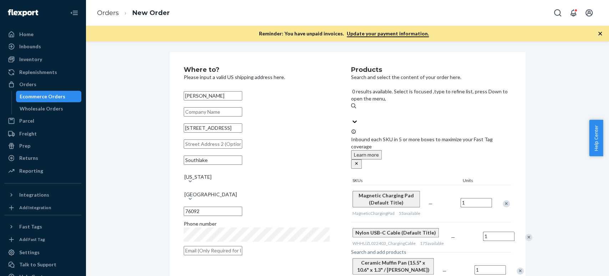
click at [563, 113] on div "Where to? Please input a valid US shipping address here. [PERSON_NAME] [STREET_…" at bounding box center [347, 251] width 513 height 399
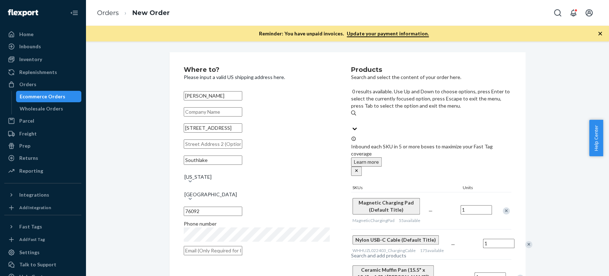
click at [393, 252] on div "Search and add products" at bounding box center [378, 255] width 55 height 7
click at [352, 117] on input "0 results available. Use Up and Down to choose options, press Enter to select t…" at bounding box center [351, 120] width 1 height 7
paste input "cold brew caramels"
type input "cold brew caramels"
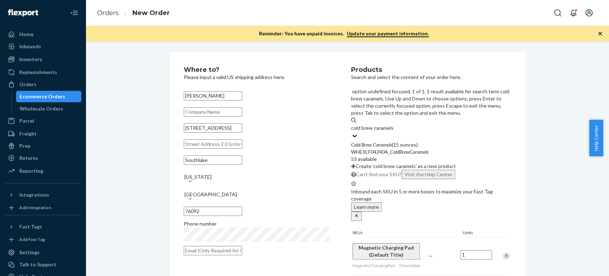
click at [372, 141] on em "Brew" at bounding box center [367, 144] width 10 height 6
click at [376, 124] on input "cold brew caramels" at bounding box center [372, 127] width 42 height 7
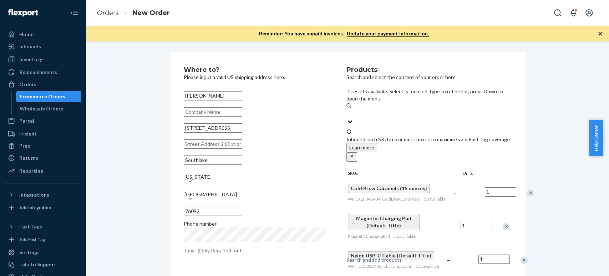
click at [402, 256] on div "Search and add products" at bounding box center [374, 259] width 55 height 7
click at [347, 110] on input "0 results available. Select is focused ,type to refine list, press Down to open…" at bounding box center [347, 113] width 1 height 7
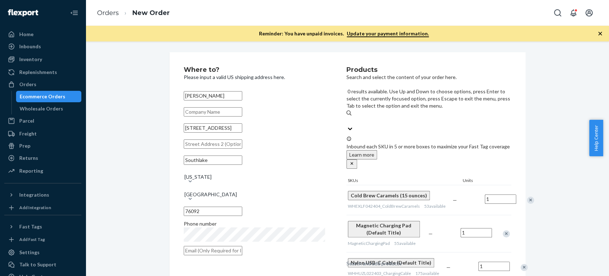
paste input "thai oolong tea"
type input "thai oolong tea"
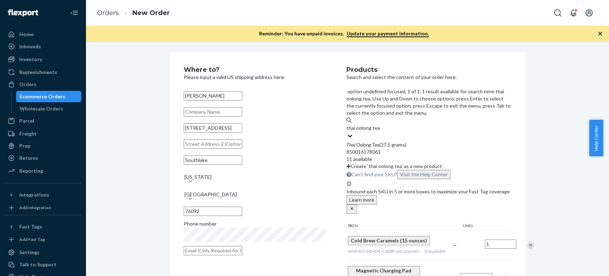
click at [380, 141] on div "Thai Oolong Tea (37.5 grams) 850016178061 11 available" at bounding box center [429, 151] width 165 height 21
click at [380, 124] on input "thai oolong tea" at bounding box center [363, 127] width 33 height 7
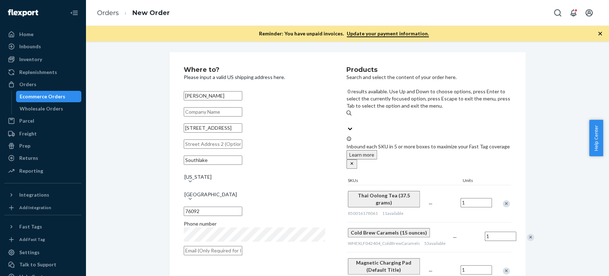
click at [347, 117] on input "0 results available. Use Up and Down to choose options, press Enter to select t…" at bounding box center [347, 120] width 1 height 7
paste input "black truffle salami"
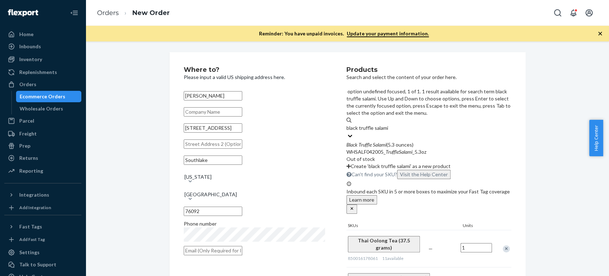
type input "black truffle salami"
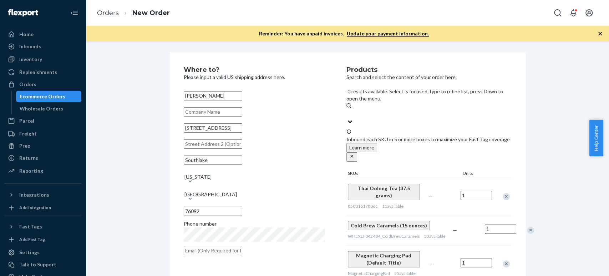
paste input "red wine soppressata"
type input "red wine soppressata"
paste input "[US_STATE] almond flour"
type input "[US_STATE] almond flour"
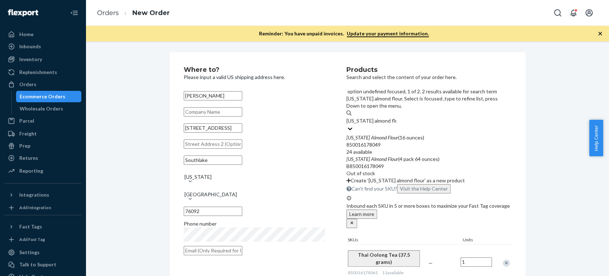
click at [359, 134] on em "[US_STATE]" at bounding box center [359, 137] width 24 height 6
click at [359, 117] on input "[US_STATE] almond flour" at bounding box center [372, 120] width 50 height 7
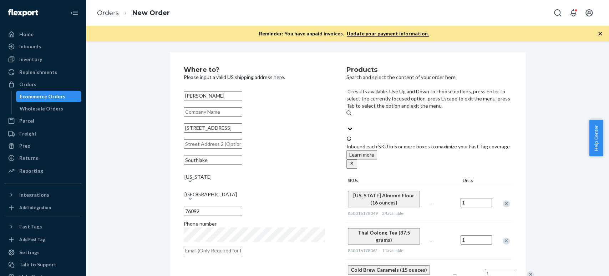
click at [347, 117] on input "0 results available. Use Up and Down to choose options, press Enter to select t…" at bounding box center [347, 120] width 1 height 7
paste input "peppermint sugar"
type input "peppermint sugar"
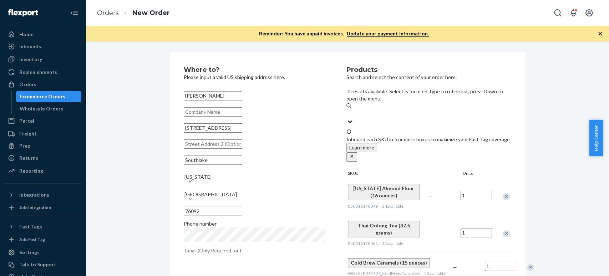
paste input "cocktail mixes"
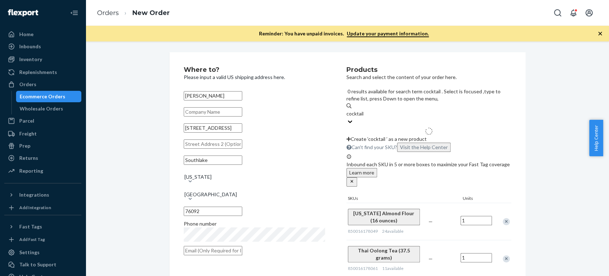
type input "cocktail"
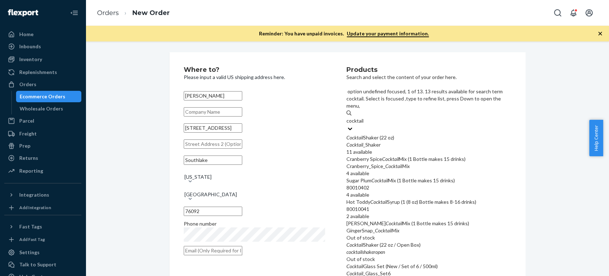
click at [378, 141] on div "Cocktail _Shaker" at bounding box center [429, 144] width 165 height 7
click at [365, 117] on input "cocktail" at bounding box center [356, 120] width 18 height 7
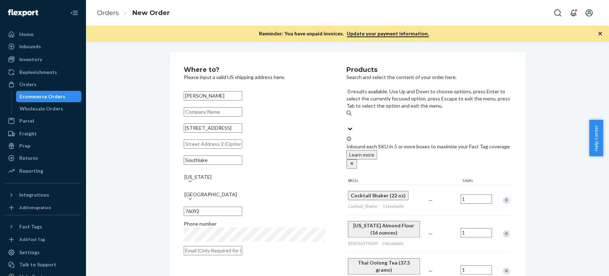
click at [347, 117] on input "0 results available. Use Up and Down to choose options, press Enter to select t…" at bounding box center [347, 120] width 1 height 7
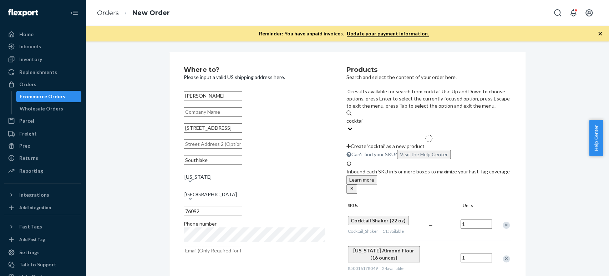
type input "cocktail"
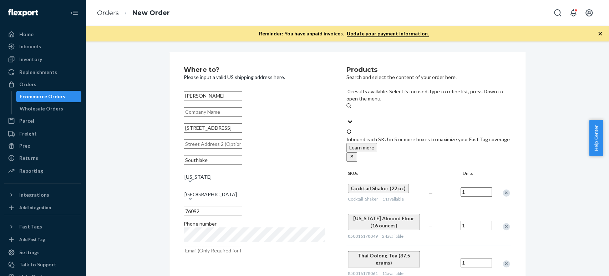
drag, startPoint x: 385, startPoint y: 94, endPoint x: 360, endPoint y: 94, distance: 24.6
click at [360, 109] on div "Search and add products" at bounding box center [429, 113] width 165 height 9
click at [347, 110] on input "0 results available. Select is focused ,type to refine list, press Down to open…" at bounding box center [347, 113] width 1 height 7
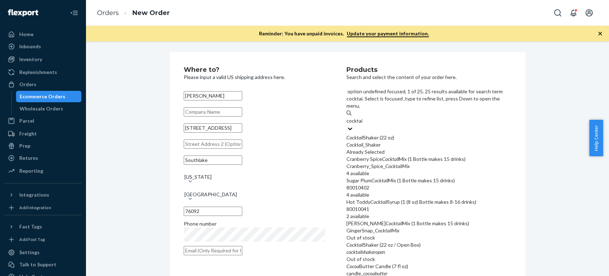
type input "cocktail"
click at [360, 117] on input "cocktail" at bounding box center [356, 120] width 18 height 7
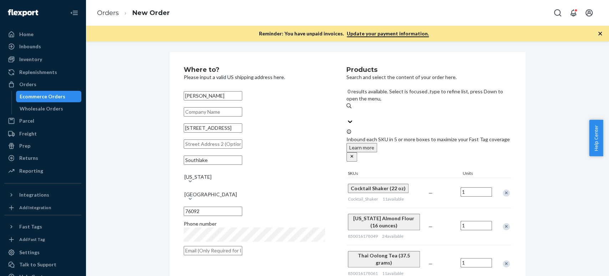
click at [405, 109] on div "Search and add products" at bounding box center [429, 113] width 165 height 9
click at [347, 110] on input "0 results available. Select is focused ,type to refine list, press Down to open…" at bounding box center [347, 113] width 1 height 7
paste input "cocktail"
type input "cocktail"
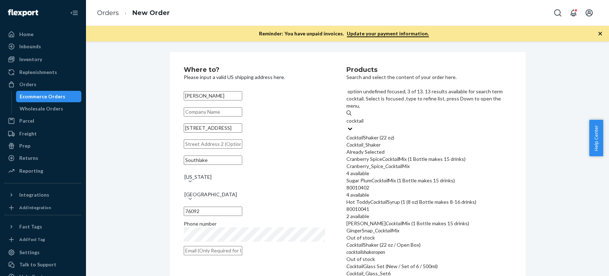
click at [388, 177] on em "Cocktail" at bounding box center [380, 180] width 17 height 6
click at [365, 124] on input "cocktail" at bounding box center [356, 120] width 18 height 7
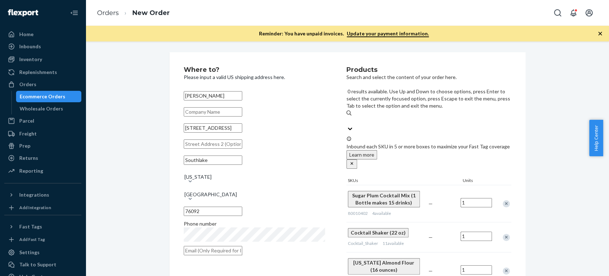
click at [347, 117] on input "0 results available. Use Up and Down to choose options, press Enter to select t…" at bounding box center [347, 120] width 1 height 7
paste input "cocktail"
type input "cocktail"
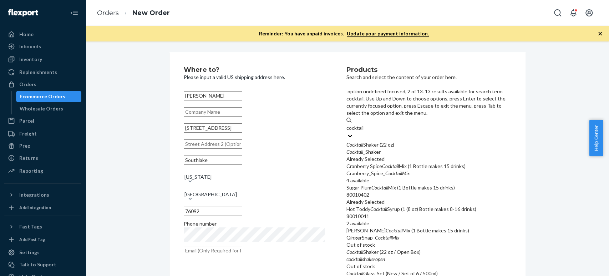
click at [387, 162] on div "Cranberry Spice Cocktail Mix (1 Bottle makes 15 drinks)" at bounding box center [429, 165] width 165 height 7
click at [365, 131] on input "cocktail" at bounding box center [356, 127] width 18 height 7
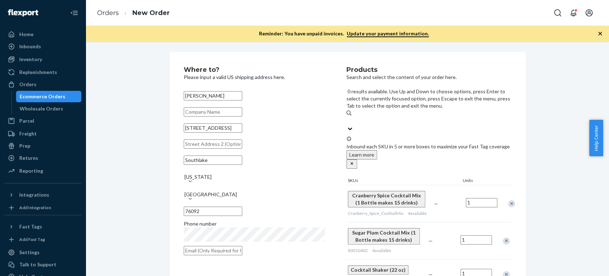
click at [347, 117] on input "0 results available. Use Up and Down to choose options, press Enter to select t…" at bounding box center [347, 120] width 1 height 7
paste input "cocktail"
type input "cocktail"
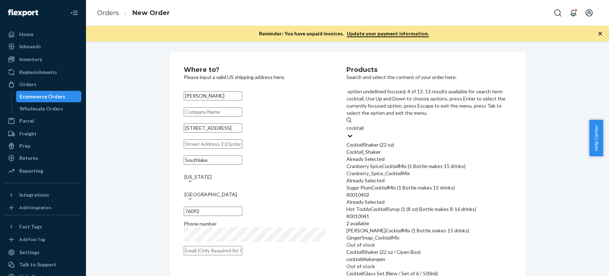
click at [371, 205] on div "Hot Toddy Cocktail Syrup (1 (8 oz) Bottle makes 8-16 drinks)" at bounding box center [429, 208] width 165 height 7
click at [365, 131] on input "cocktail" at bounding box center [356, 127] width 18 height 7
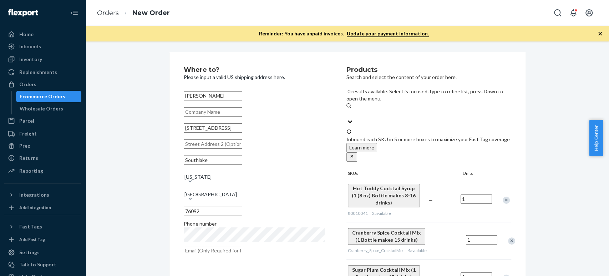
click at [347, 110] on input "0 results available. Select is focused ,type to refine list, press Down to open…" at bounding box center [347, 113] width 1 height 7
paste input "chutneys"
type input "chutneys"
paste input "rose vinegar"
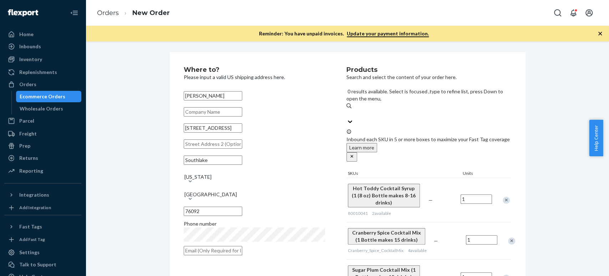
type input "rose vinegar"
paste input "water bottle"
type input "water bottle"
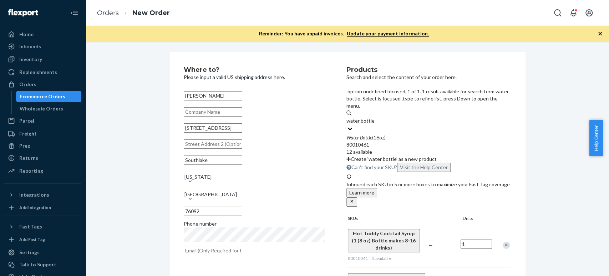
click at [369, 134] on em "Bottle" at bounding box center [366, 137] width 12 height 6
click at [369, 117] on input "water bottle" at bounding box center [361, 120] width 28 height 7
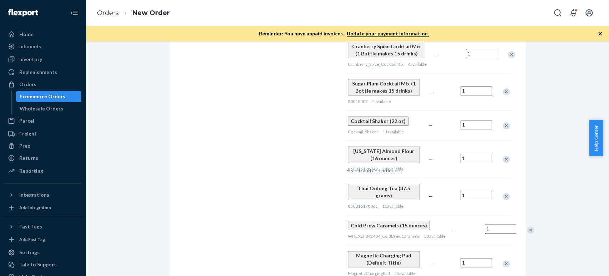
scroll to position [198, 0]
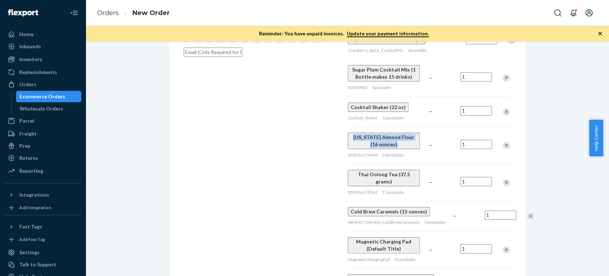
copy span "[US_STATE] Almond Flour (16 ounces)"
drag, startPoint x: 345, startPoint y: 129, endPoint x: 397, endPoint y: 134, distance: 52.7
click at [397, 134] on div "[US_STATE] Almond Flour (16 ounces) 850016178049 24 available" at bounding box center [387, 145] width 81 height 37
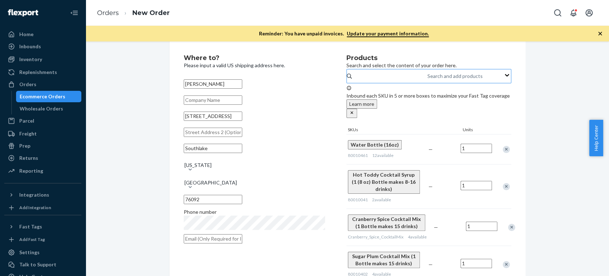
scroll to position [0, 0]
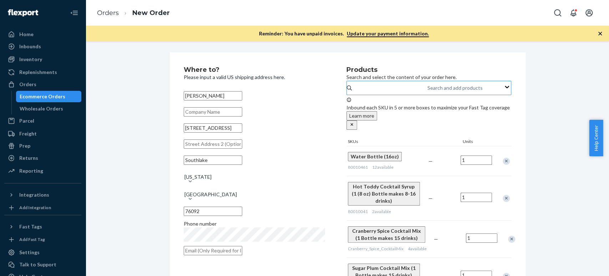
click at [428, 92] on div "Search and add products" at bounding box center [428, 88] width 1 height 9
click at [428, 91] on input "Search and add products" at bounding box center [428, 87] width 1 height 7
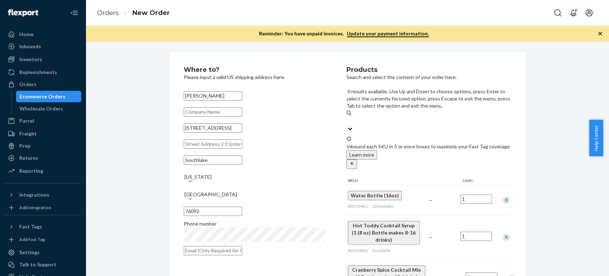
paste input "linen tablecloth"
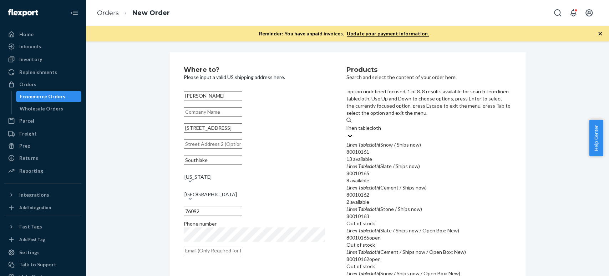
type input "linen tablecloth"
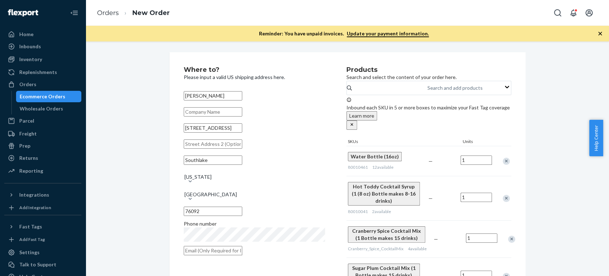
click at [428, 91] on div "Search and add products" at bounding box center [455, 87] width 55 height 7
click at [428, 91] on input "Search and add products" at bounding box center [428, 87] width 1 height 7
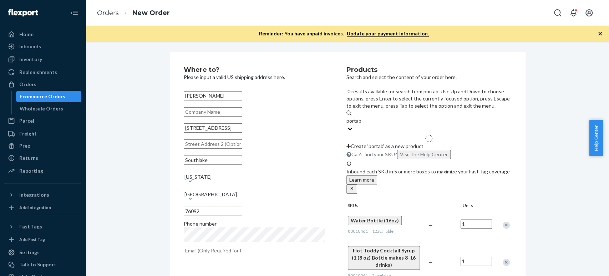
type input "portabl"
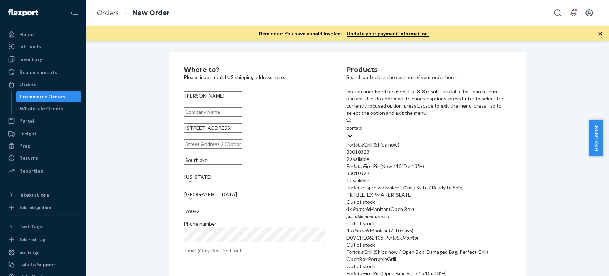
click at [364, 141] on em "Portable" at bounding box center [355, 144] width 17 height 6
click at [363, 124] on input "portabl" at bounding box center [355, 127] width 17 height 7
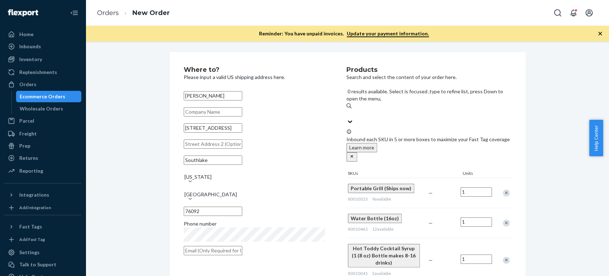
click at [347, 110] on input "0 results available. Select is focused ,type to refine list, press Down to open…" at bounding box center [347, 113] width 1 height 7
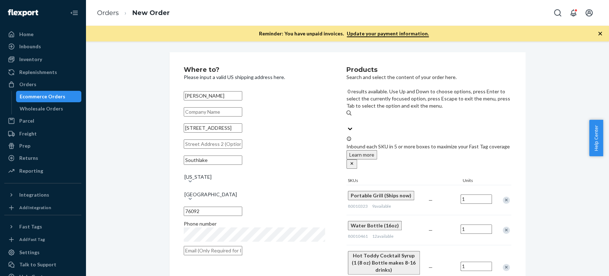
paste input "candles"
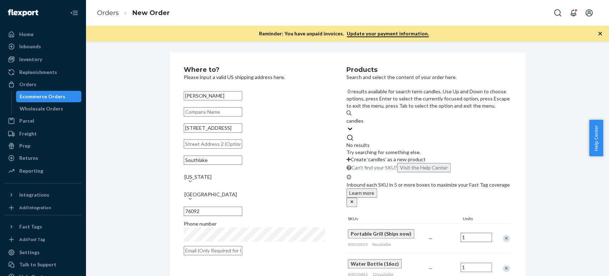
type input "candle"
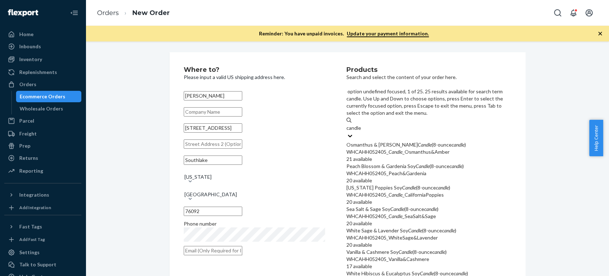
click at [370, 141] on div "Osmanthus & Amber Soy Candle (8-ounce candle )" at bounding box center [429, 144] width 165 height 7
click at [362, 124] on input "candle" at bounding box center [354, 127] width 15 height 7
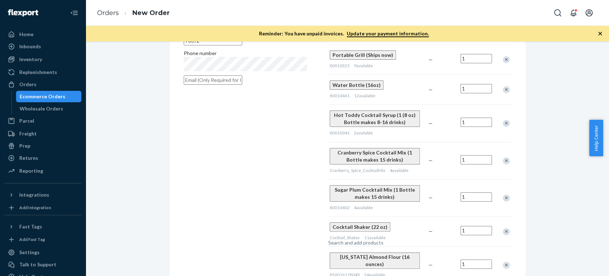
scroll to position [159, 0]
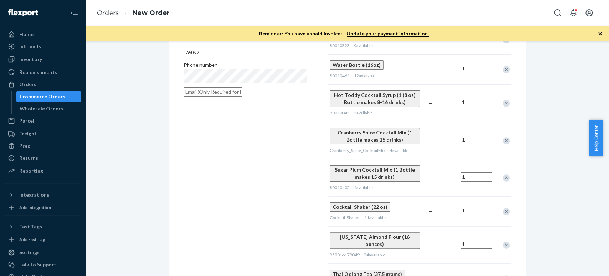
drag, startPoint x: 321, startPoint y: 96, endPoint x: 296, endPoint y: 132, distance: 43.5
click at [296, 132] on div "Where to? Please input a valid US shipping address here. [PERSON_NAME] [STREET_…" at bounding box center [256, 186] width 145 height 557
click at [294, 136] on div "Where to? Please input a valid US shipping address here. [PERSON_NAME] [STREET_…" at bounding box center [256, 186] width 145 height 557
drag, startPoint x: 366, startPoint y: 141, endPoint x: 294, endPoint y: 135, distance: 72.4
click at [294, 135] on div "Where to? Please input a valid US shipping address here. [PERSON_NAME] [STREET_…" at bounding box center [348, 186] width 328 height 557
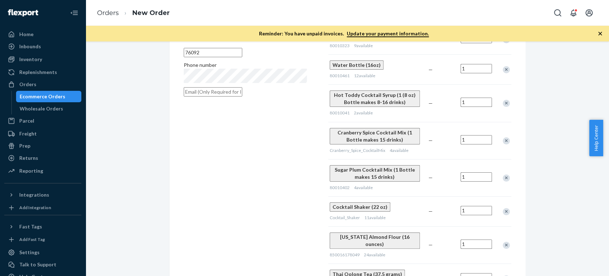
drag, startPoint x: 325, startPoint y: 135, endPoint x: 306, endPoint y: 138, distance: 19.6
click at [306, 138] on div "Where to? Please input a valid US shipping address here. [PERSON_NAME] [STREET_…" at bounding box center [256, 186] width 145 height 557
drag, startPoint x: 327, startPoint y: 131, endPoint x: 302, endPoint y: 157, distance: 36.9
click at [302, 157] on div "Where to? Please input a valid US shipping address here. [PERSON_NAME] [STREET_…" at bounding box center [348, 186] width 328 height 557
click at [300, 159] on div "Where to? Please input a valid US shipping address here. [PERSON_NAME] [STREET_…" at bounding box center [256, 186] width 145 height 557
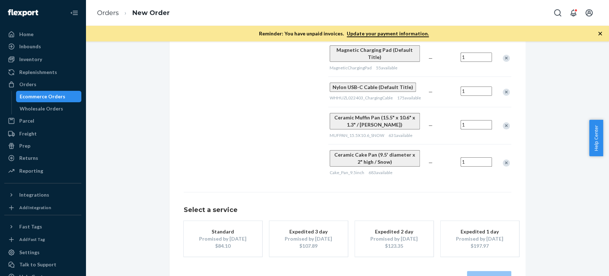
scroll to position [445, 0]
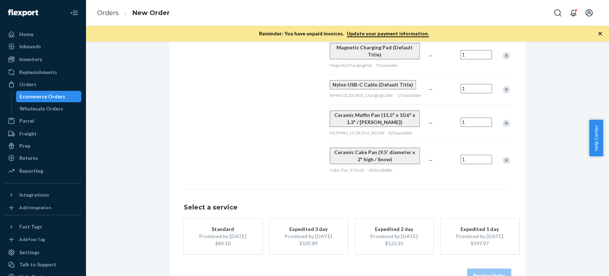
click at [215, 240] on div "$84.10" at bounding box center [223, 243] width 57 height 7
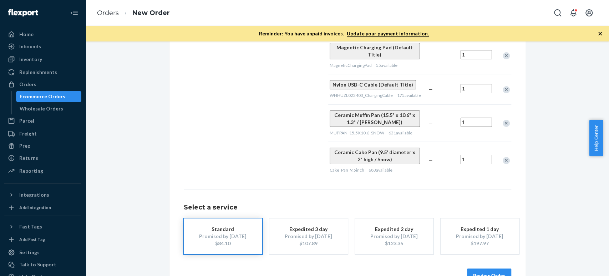
drag, startPoint x: 487, startPoint y: 257, endPoint x: 392, endPoint y: 258, distance: 95.3
click at [392, 261] on div "Review Order" at bounding box center [348, 271] width 328 height 21
click at [489, 268] on button "Review Order" at bounding box center [489, 275] width 44 height 14
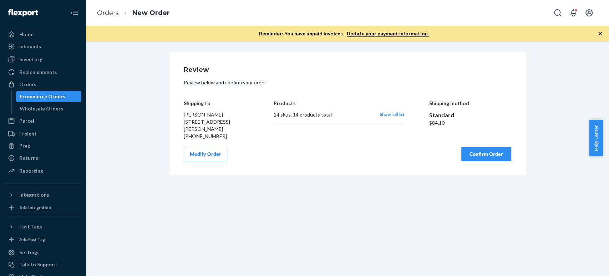
scroll to position [0, 0]
click at [332, 245] on div "Review Review below and confirm your order Shipping to [PERSON_NAME] [STREET_AD…" at bounding box center [348, 158] width 524 height 234
click at [479, 152] on button "Confirm Order" at bounding box center [487, 154] width 50 height 14
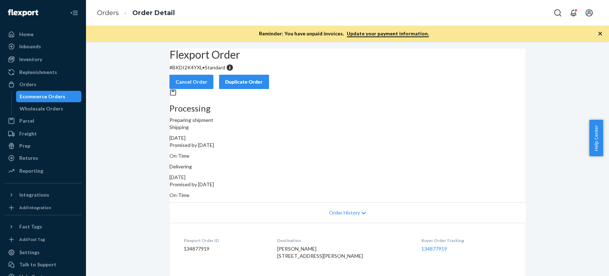
click at [194, 60] on h2 "Flexport Order" at bounding box center [348, 55] width 356 height 12
click at [192, 71] on p "# BKDI2K4YXL • Standard" at bounding box center [348, 67] width 356 height 7
copy p "BKDI2K4YXL"
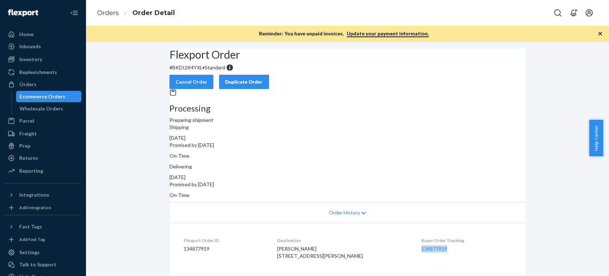
copy link "134877919"
drag, startPoint x: 451, startPoint y: 239, endPoint x: 408, endPoint y: 238, distance: 42.8
click at [408, 238] on dl "Flexport Order ID 134877919 Destination [PERSON_NAME] [STREET_ADDRESS][PERSON_N…" at bounding box center [348, 249] width 356 height 54
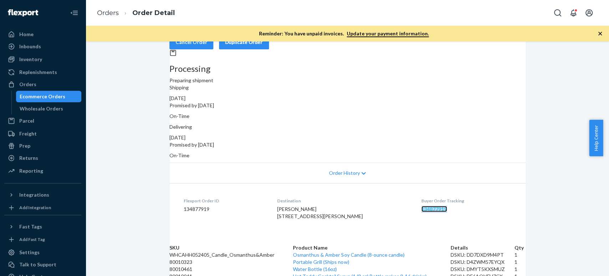
click at [422, 206] on link "134877919" at bounding box center [435, 209] width 26 height 6
